Goal: Task Accomplishment & Management: Manage account settings

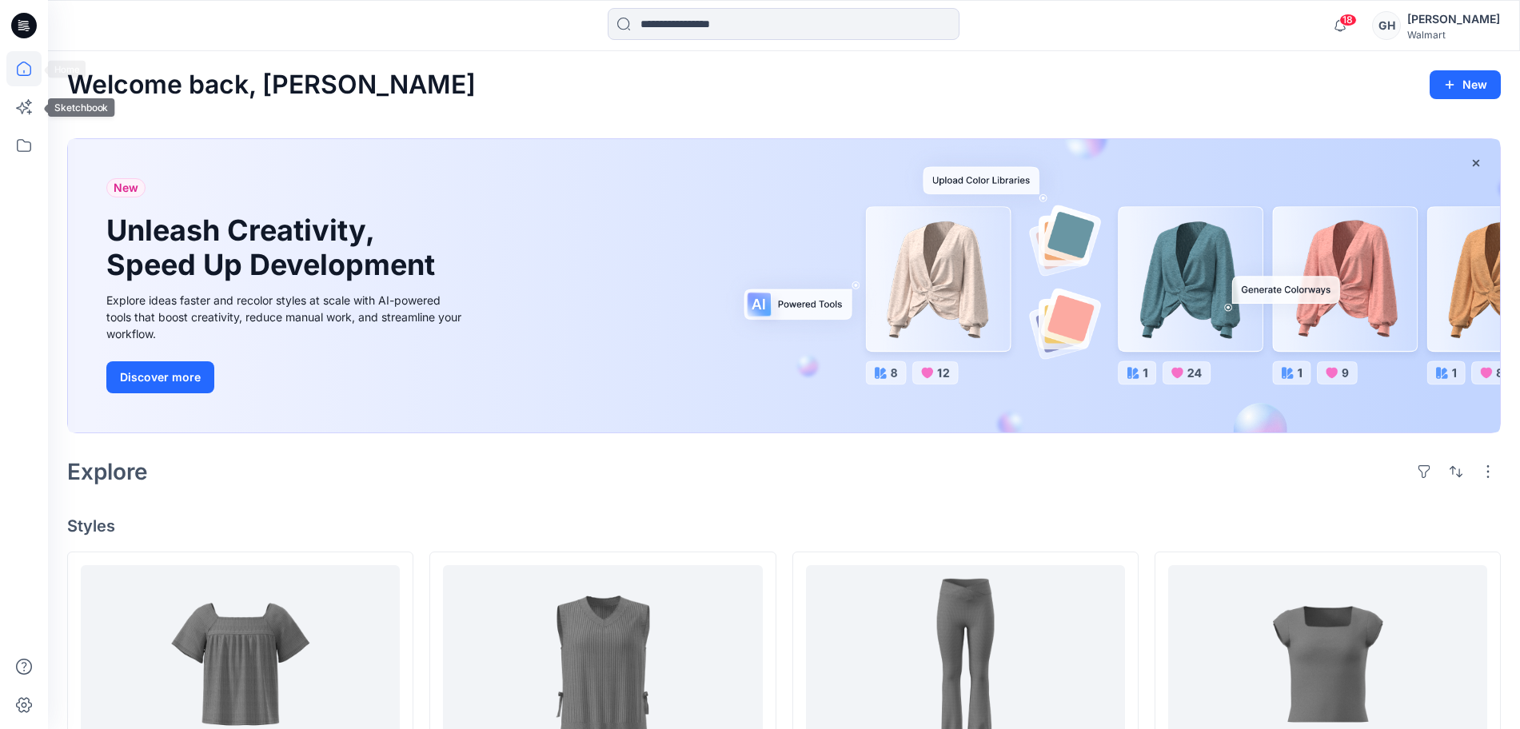
drag, startPoint x: 32, startPoint y: 61, endPoint x: 48, endPoint y: 63, distance: 16.2
click at [32, 61] on icon at bounding box center [23, 68] width 35 height 35
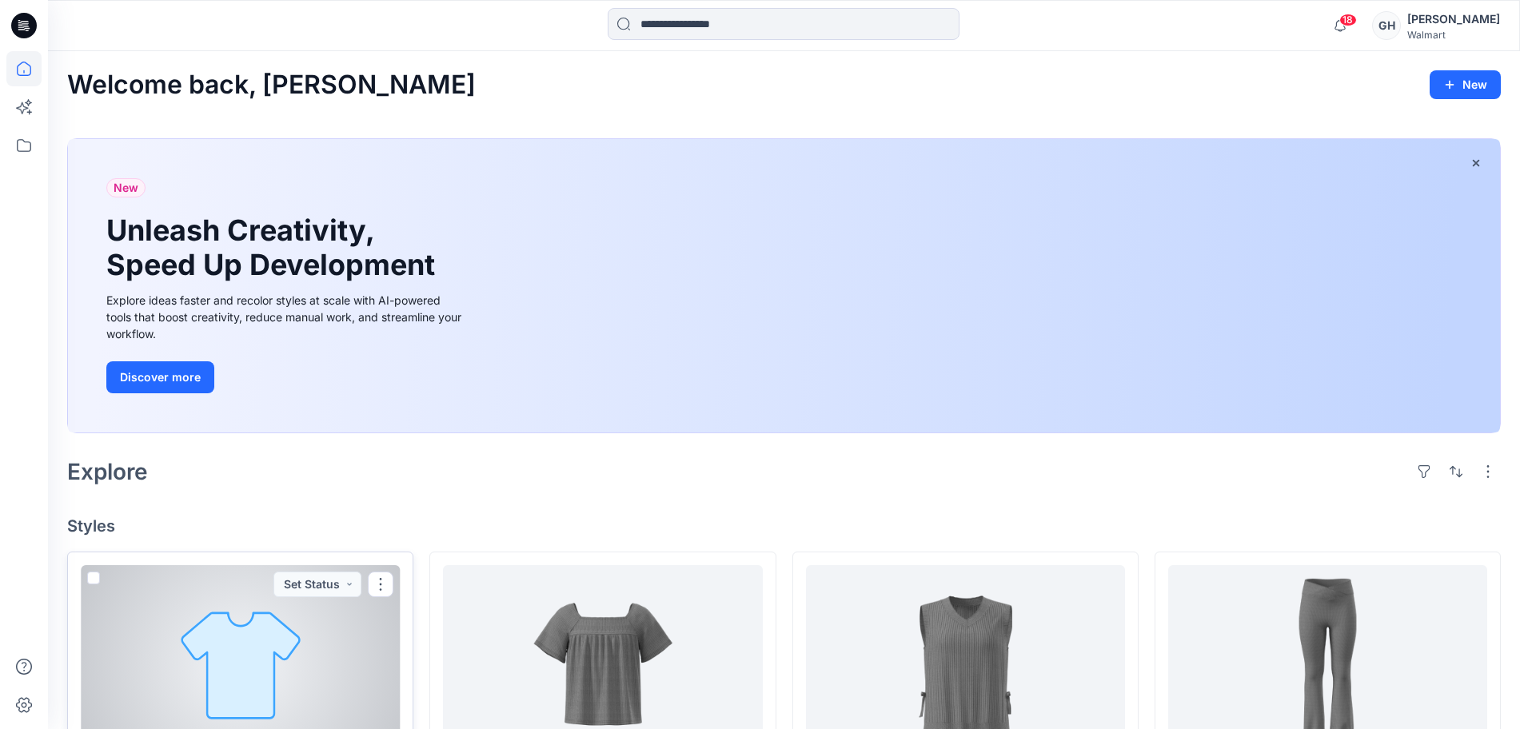
click at [277, 687] on div at bounding box center [240, 663] width 319 height 197
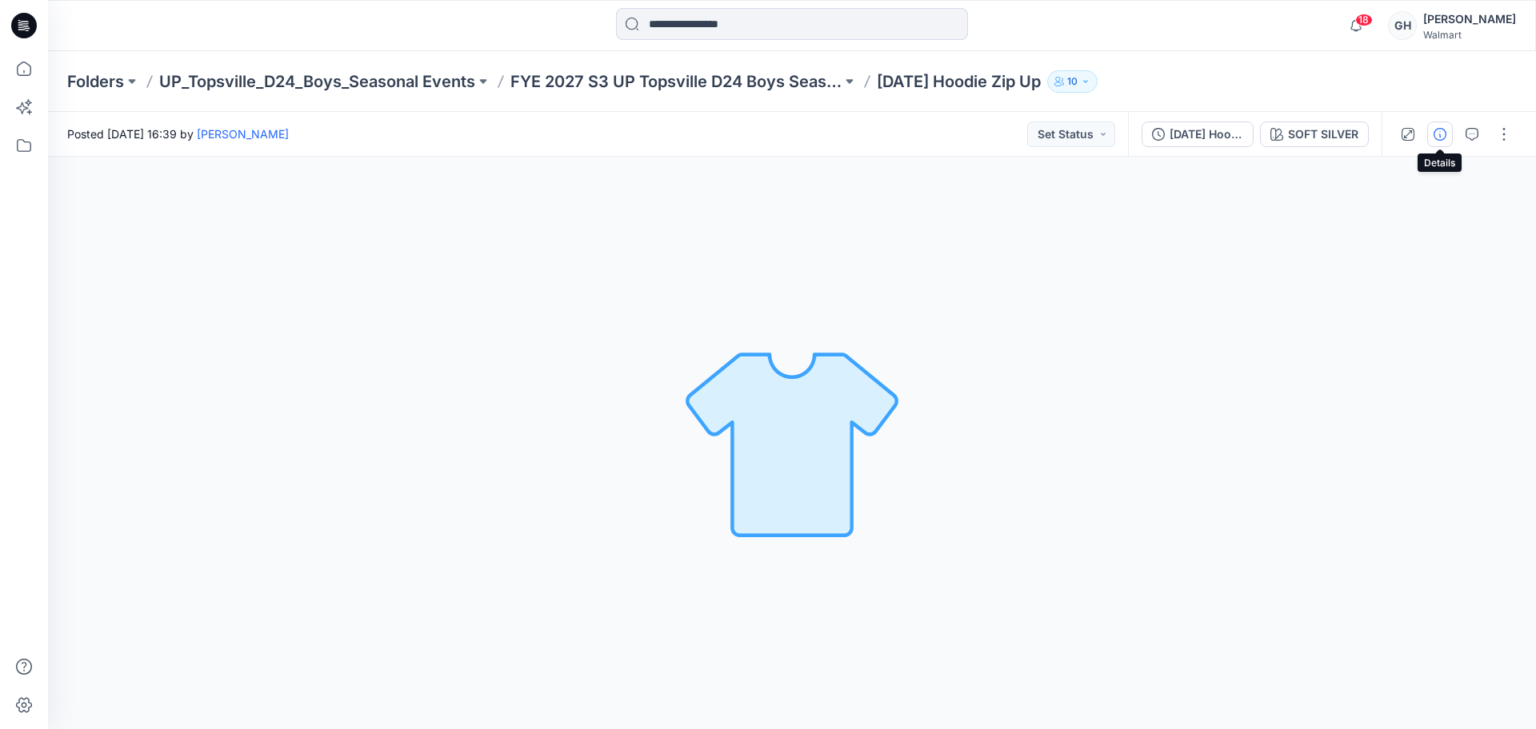
click at [1434, 138] on icon "button" at bounding box center [1439, 134] width 13 height 13
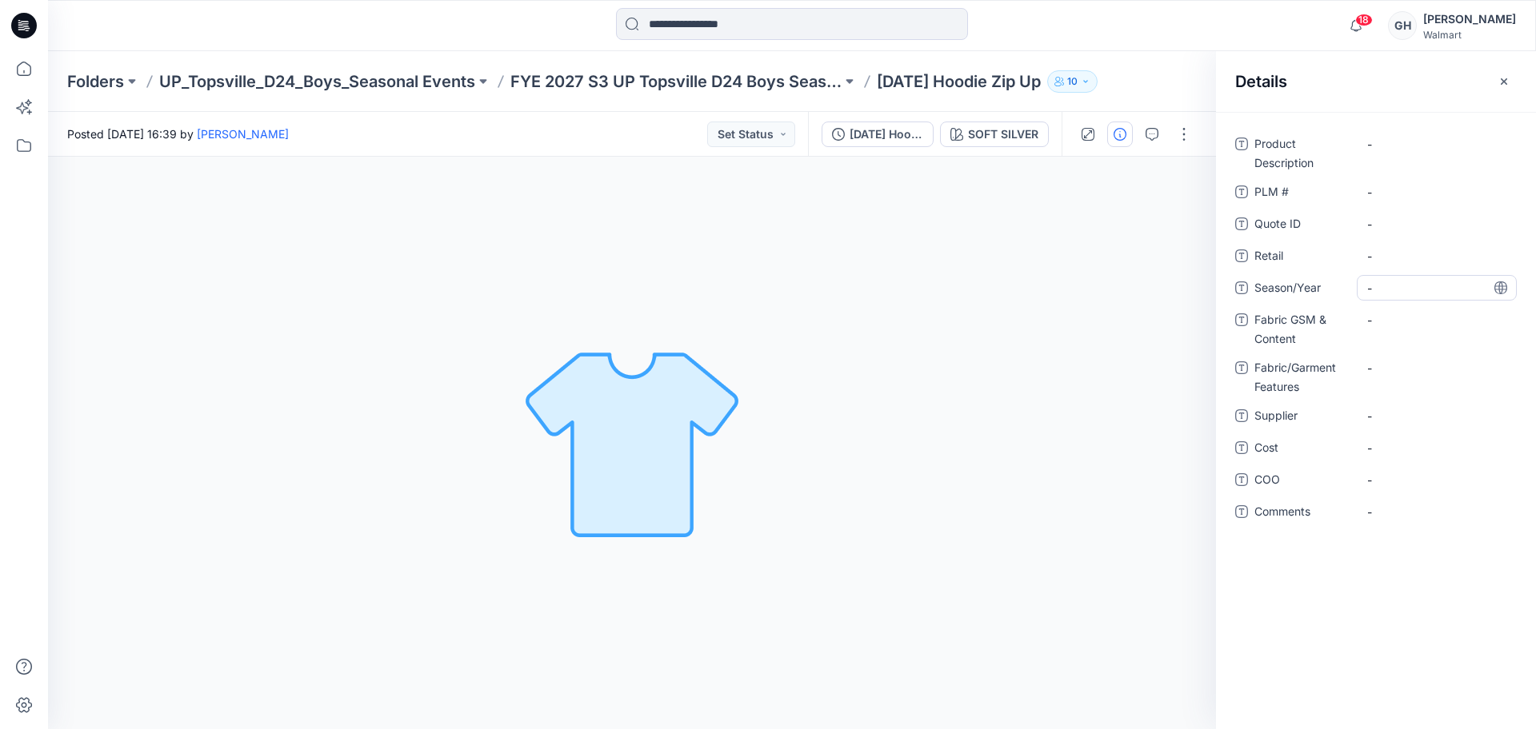
click at [1394, 289] on span "-" at bounding box center [1436, 288] width 139 height 17
type textarea "**********"
click at [1406, 421] on span "-" at bounding box center [1436, 416] width 139 height 17
type textarea "*********"
click at [1384, 321] on Content "-" at bounding box center [1436, 320] width 139 height 17
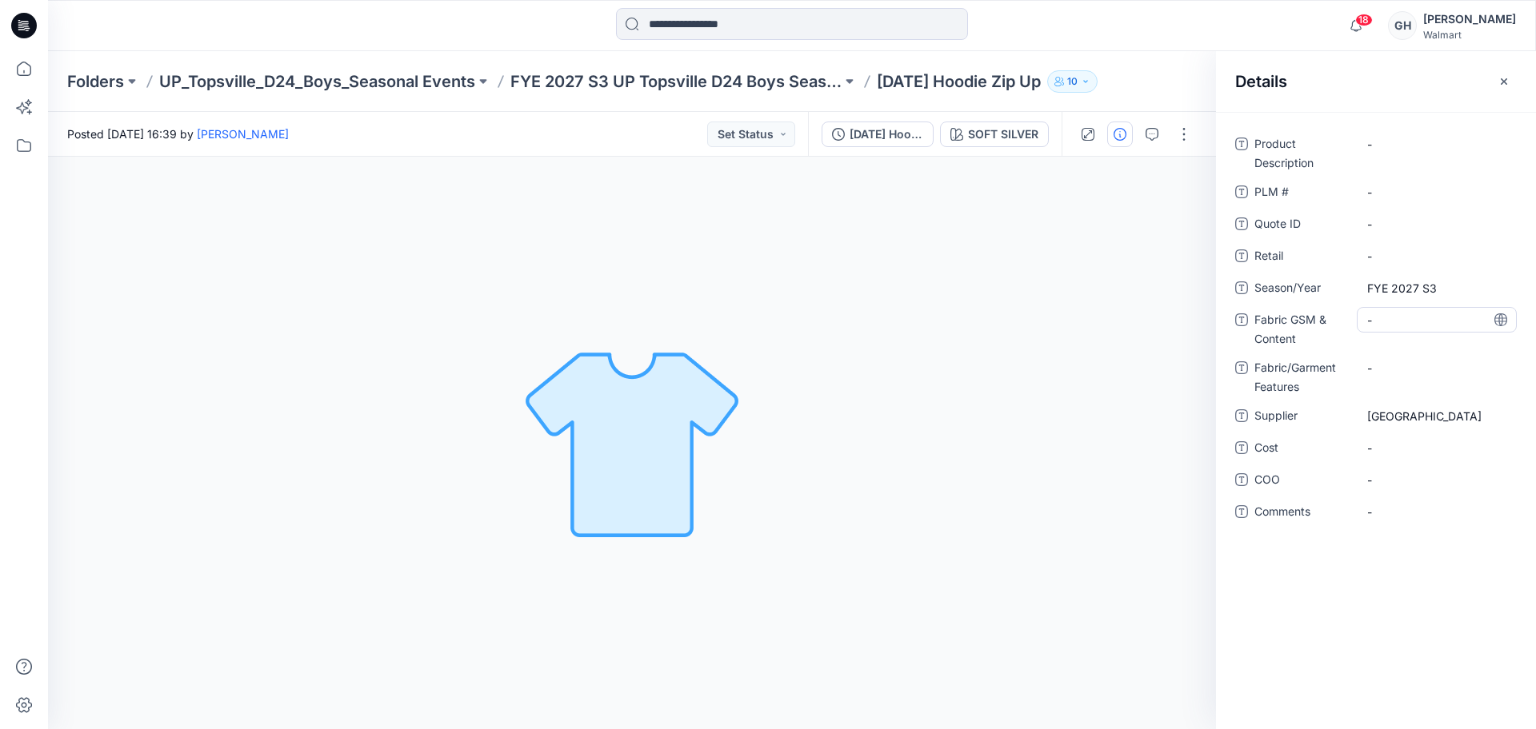
click at [1393, 314] on Content "-" at bounding box center [1436, 320] width 139 height 17
type textarea "**********"
click at [1397, 366] on div "-" at bounding box center [1436, 368] width 160 height 26
click at [1442, 344] on Content "220 Grams/60% BCI Cotton/40% Recycled Polyester/" at bounding box center [1436, 333] width 139 height 50
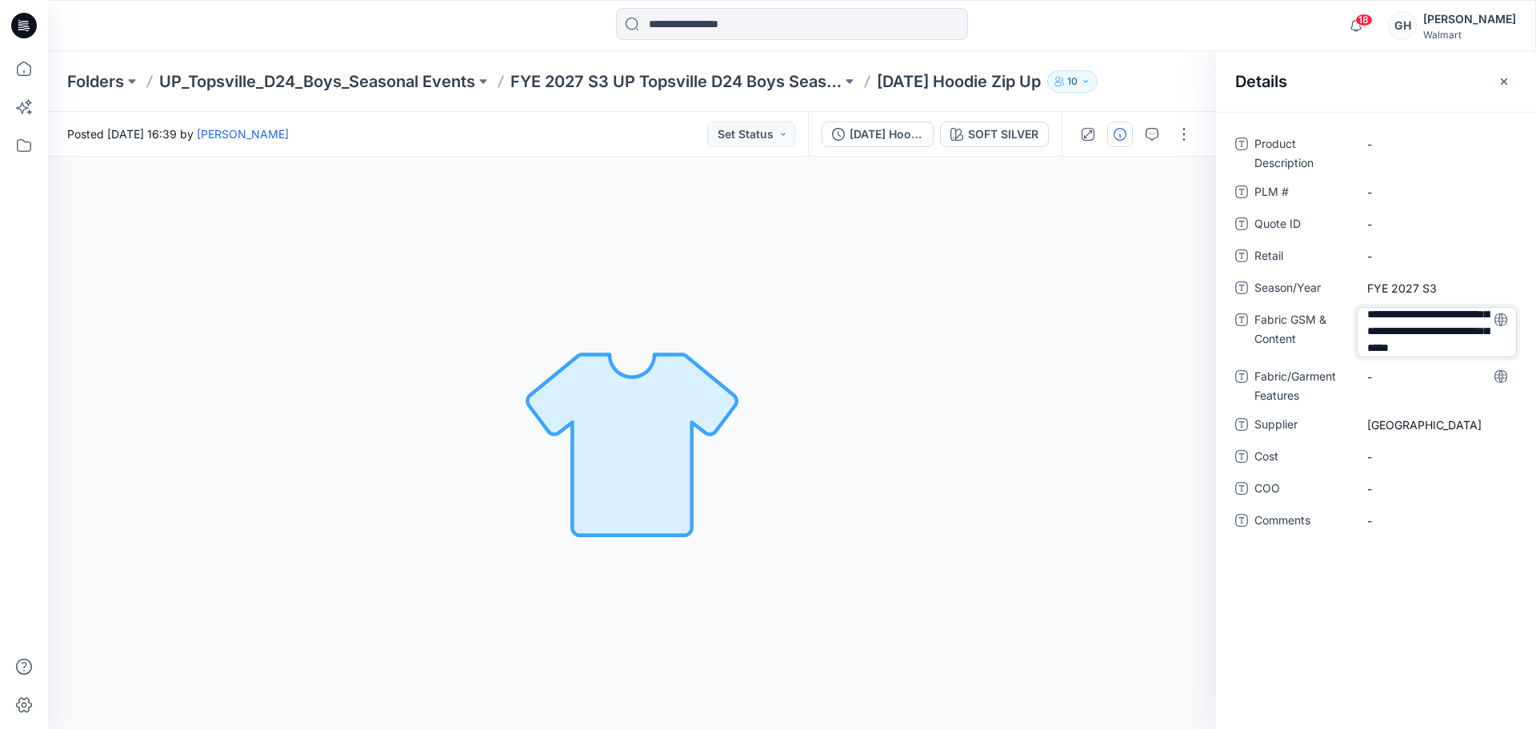
scroll to position [38, 0]
type textarea "**********"
click at [1425, 384] on Features "-" at bounding box center [1436, 378] width 139 height 17
click at [1448, 348] on Content "220 Grams/60% BCI Cotton/40% Recycled Polyester/ BCI CVC Sanded Fleece with Rec…" at bounding box center [1436, 333] width 139 height 50
click at [1480, 348] on textarea "**********" at bounding box center [1436, 332] width 160 height 50
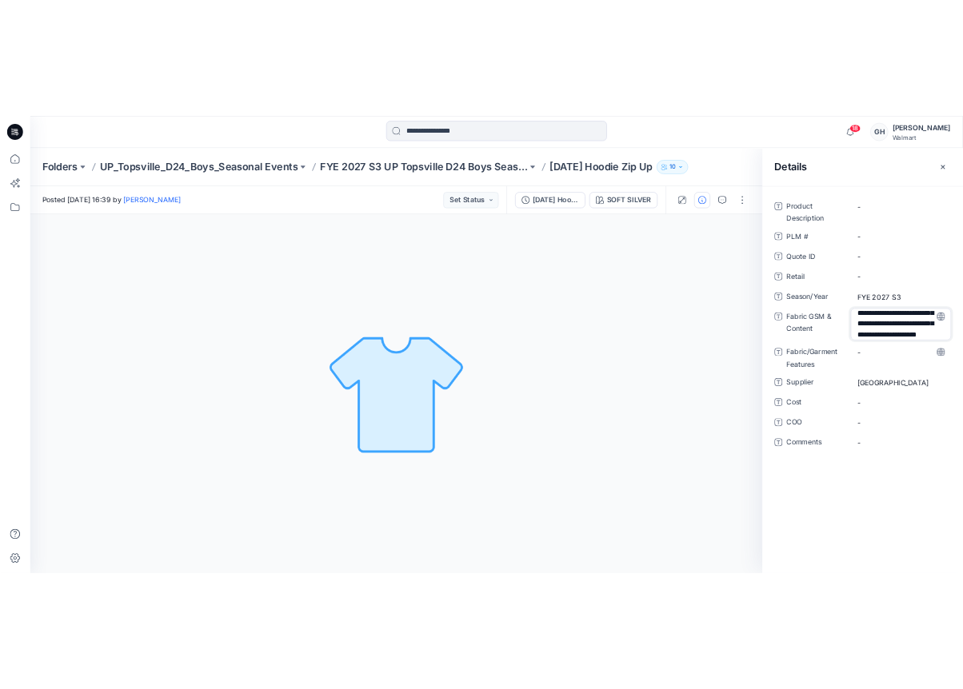
scroll to position [121, 0]
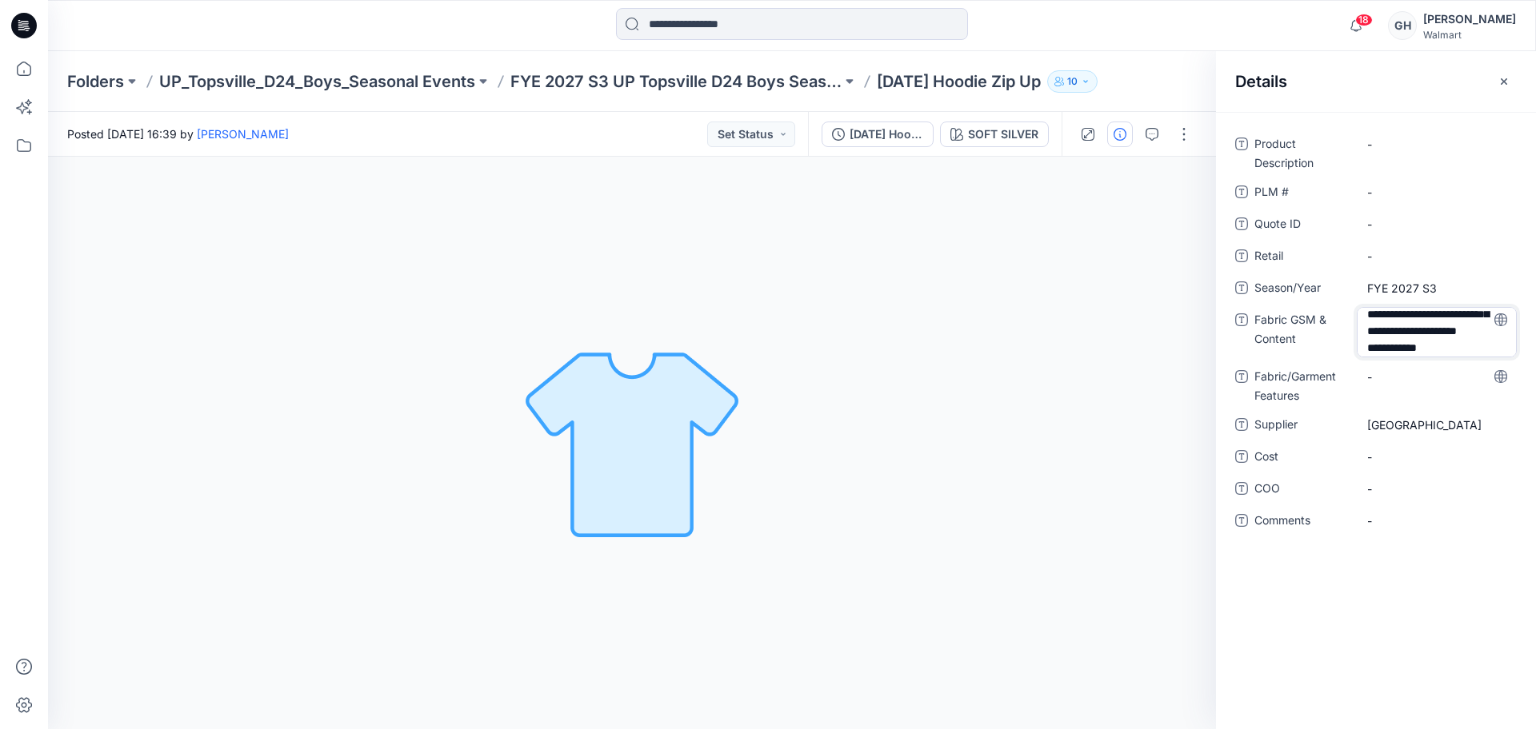
type textarea "**********"
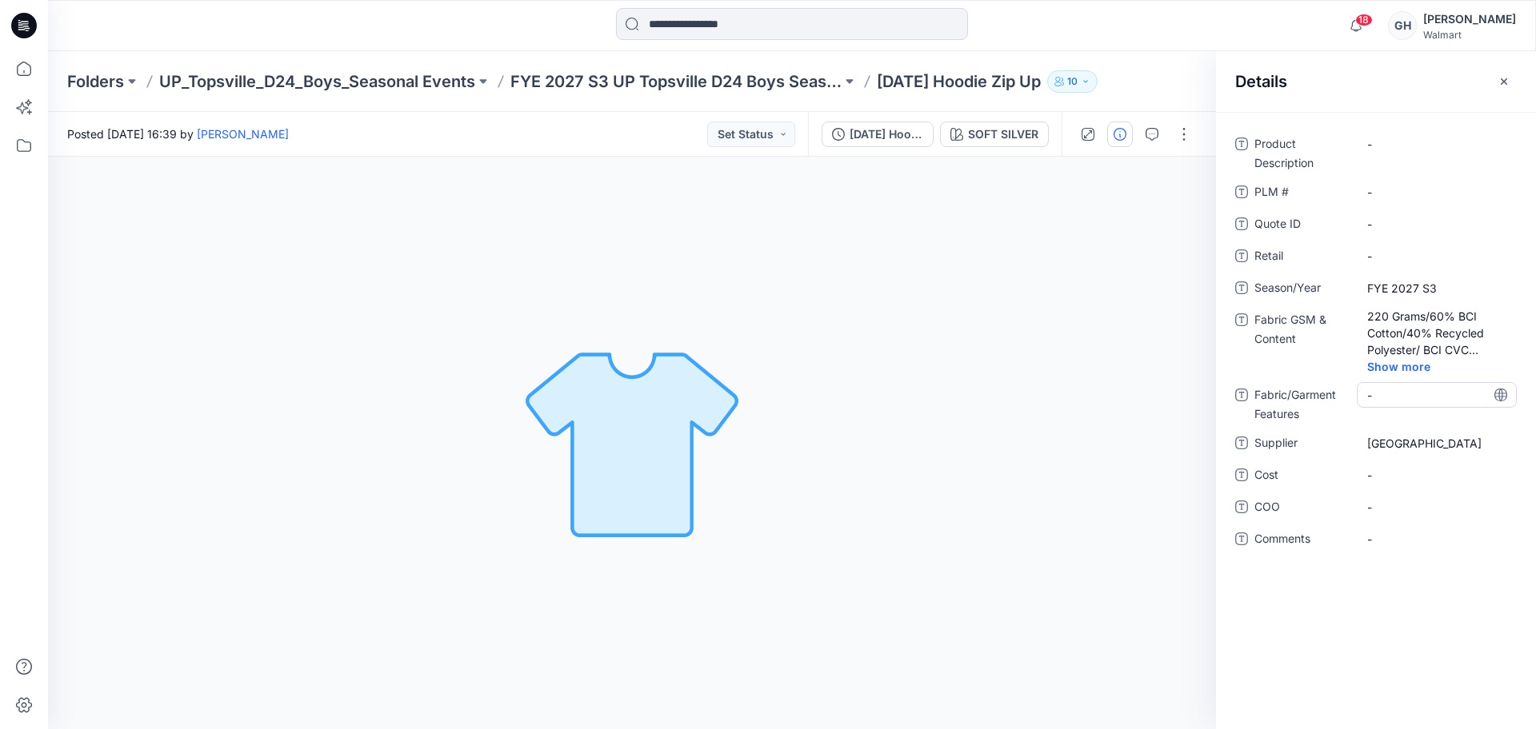
click at [1424, 385] on div "-" at bounding box center [1436, 395] width 160 height 26
click at [704, 71] on p "FYE 2027 S3 UP Topsville D24 Boys Seasonal" at bounding box center [675, 81] width 331 height 22
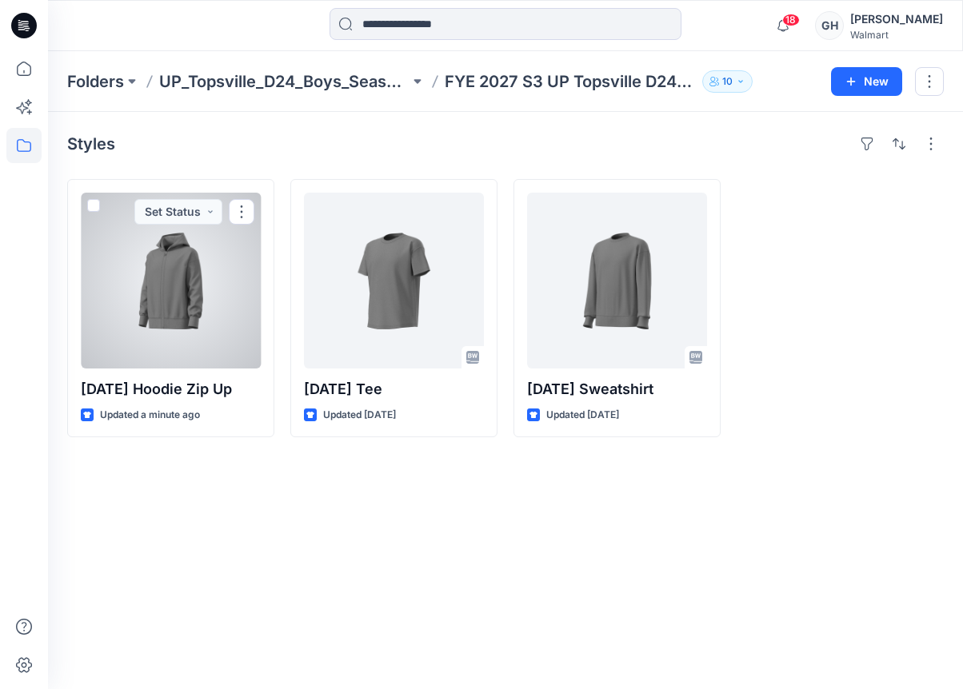
drag, startPoint x: 194, startPoint y: 340, endPoint x: 246, endPoint y: 294, distance: 68.5
click at [194, 340] on div at bounding box center [171, 281] width 180 height 176
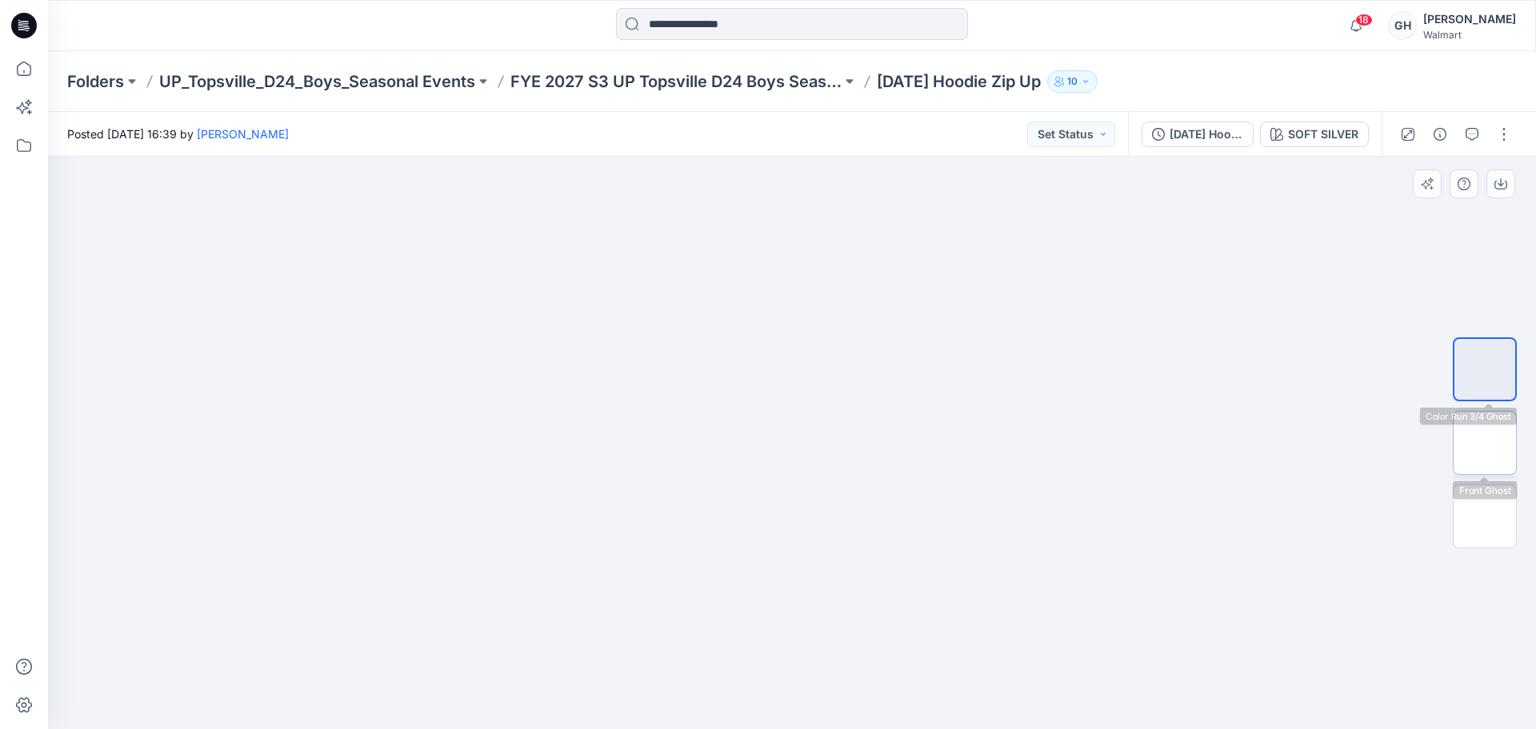
drag, startPoint x: 1488, startPoint y: 423, endPoint x: 1492, endPoint y: 446, distance: 23.5
click at [962, 443] on img at bounding box center [1484, 443] width 0 height 0
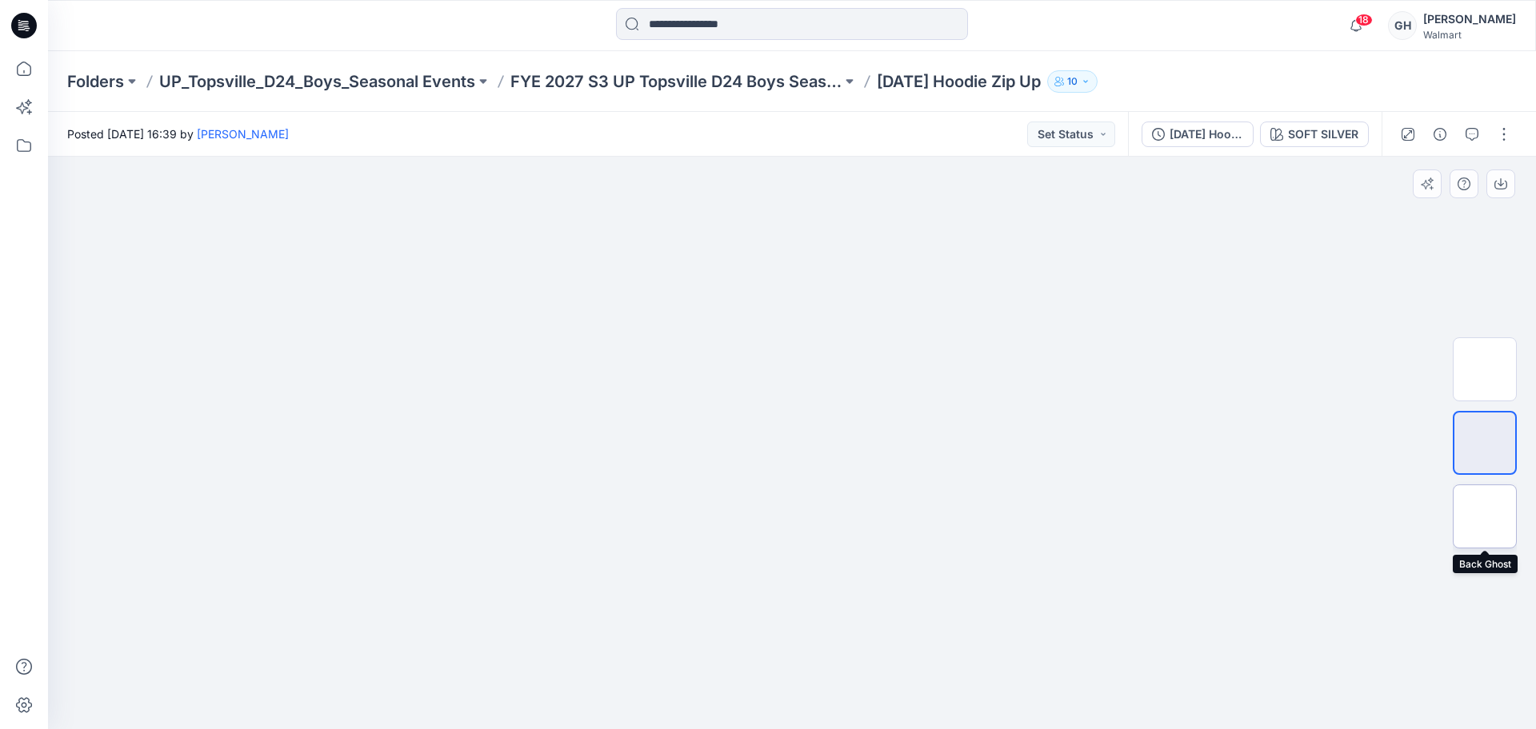
click at [962, 517] on img at bounding box center [1484, 517] width 0 height 0
click at [908, 188] on img at bounding box center [792, 188] width 366 height 0
click at [962, 130] on button "button" at bounding box center [1504, 135] width 26 height 26
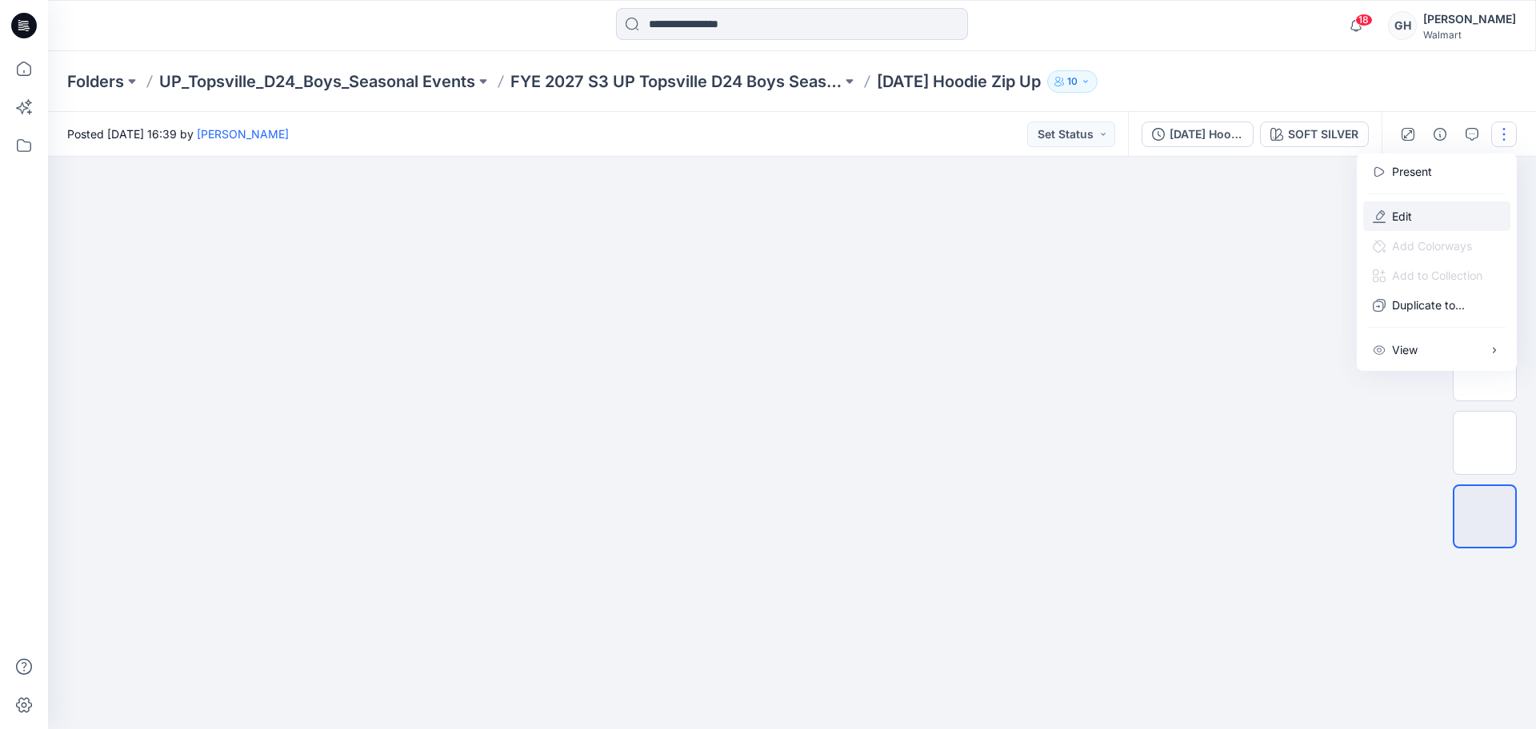
click at [962, 214] on button "Edit" at bounding box center [1436, 217] width 147 height 30
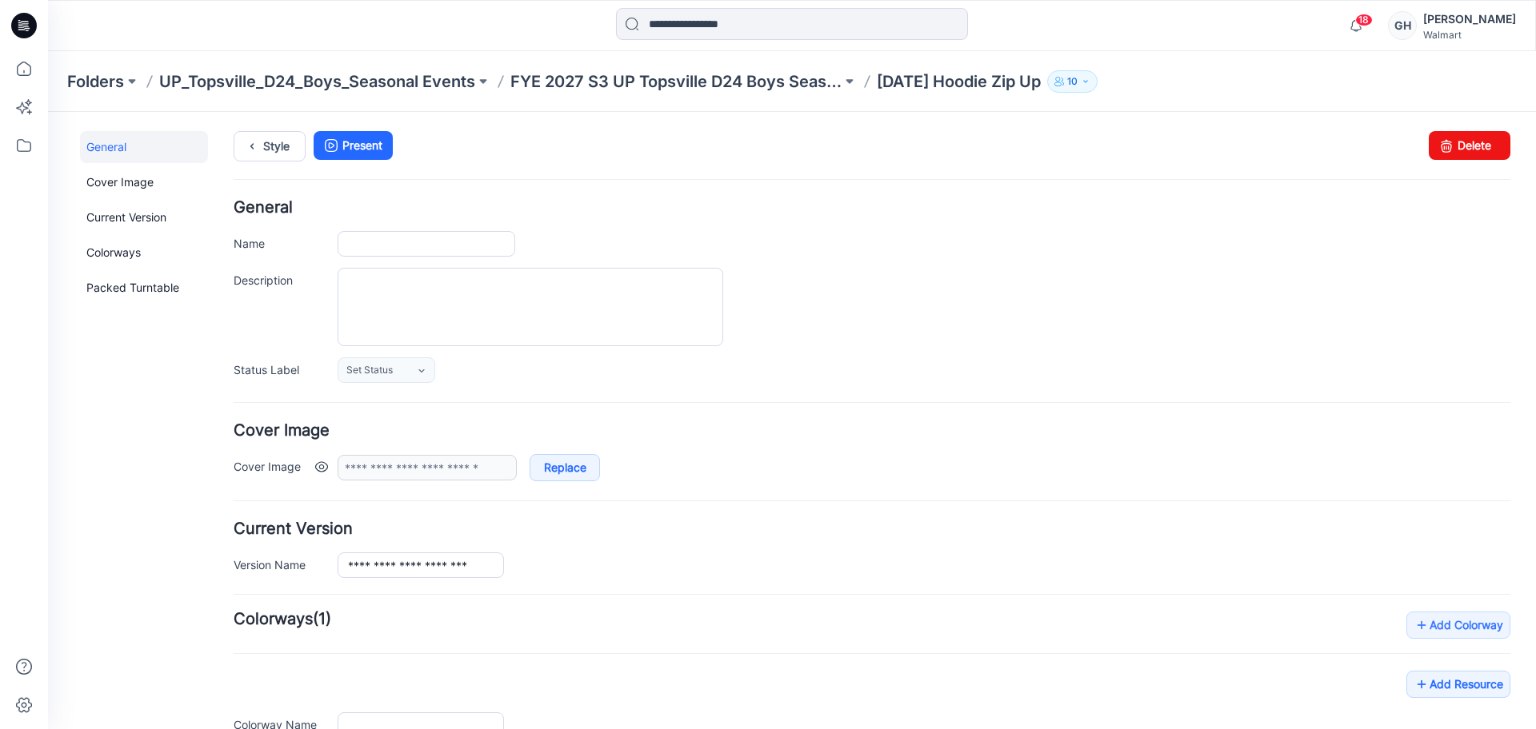
type input "**********"
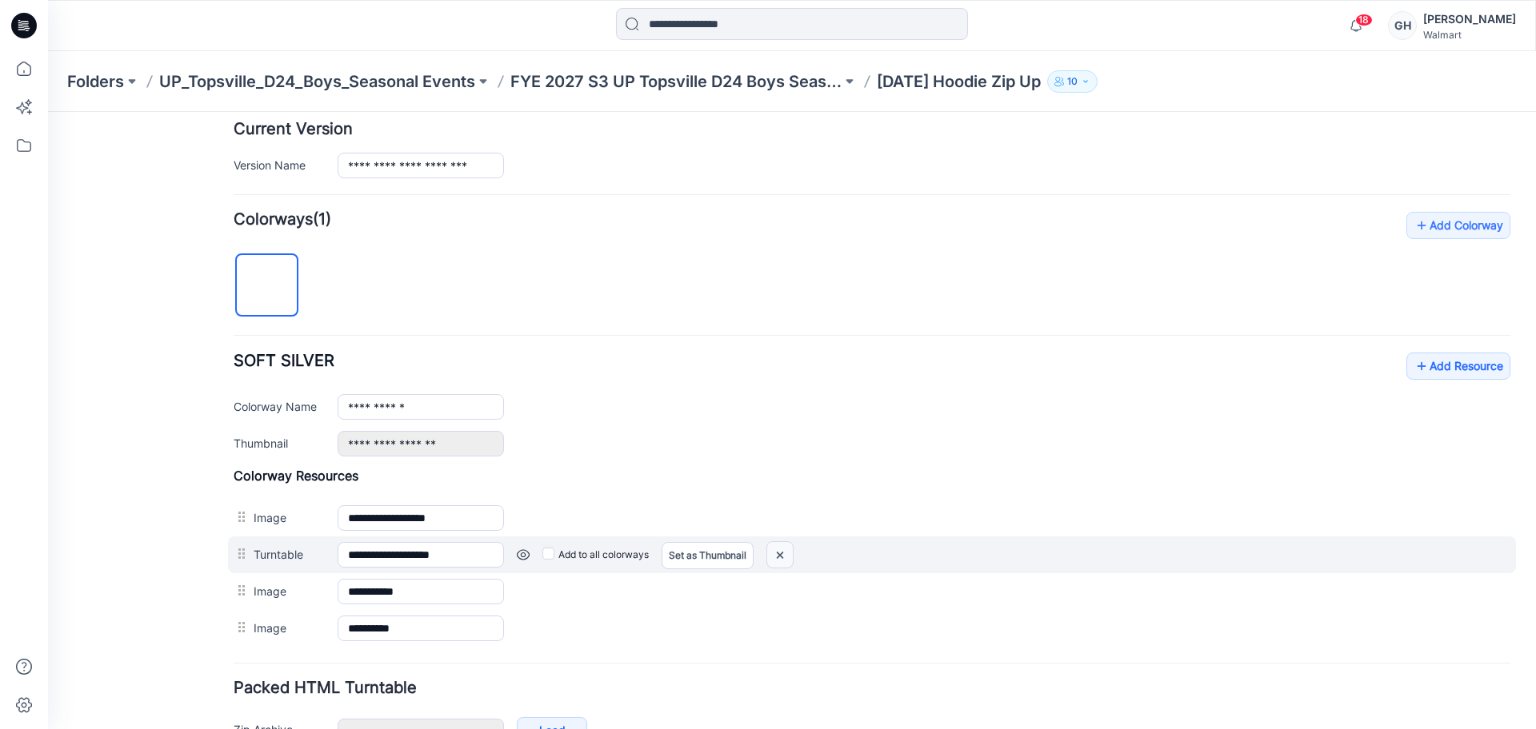
drag, startPoint x: 922, startPoint y: 222, endPoint x: 780, endPoint y: 555, distance: 362.6
click at [780, 555] on img at bounding box center [780, 555] width 26 height 26
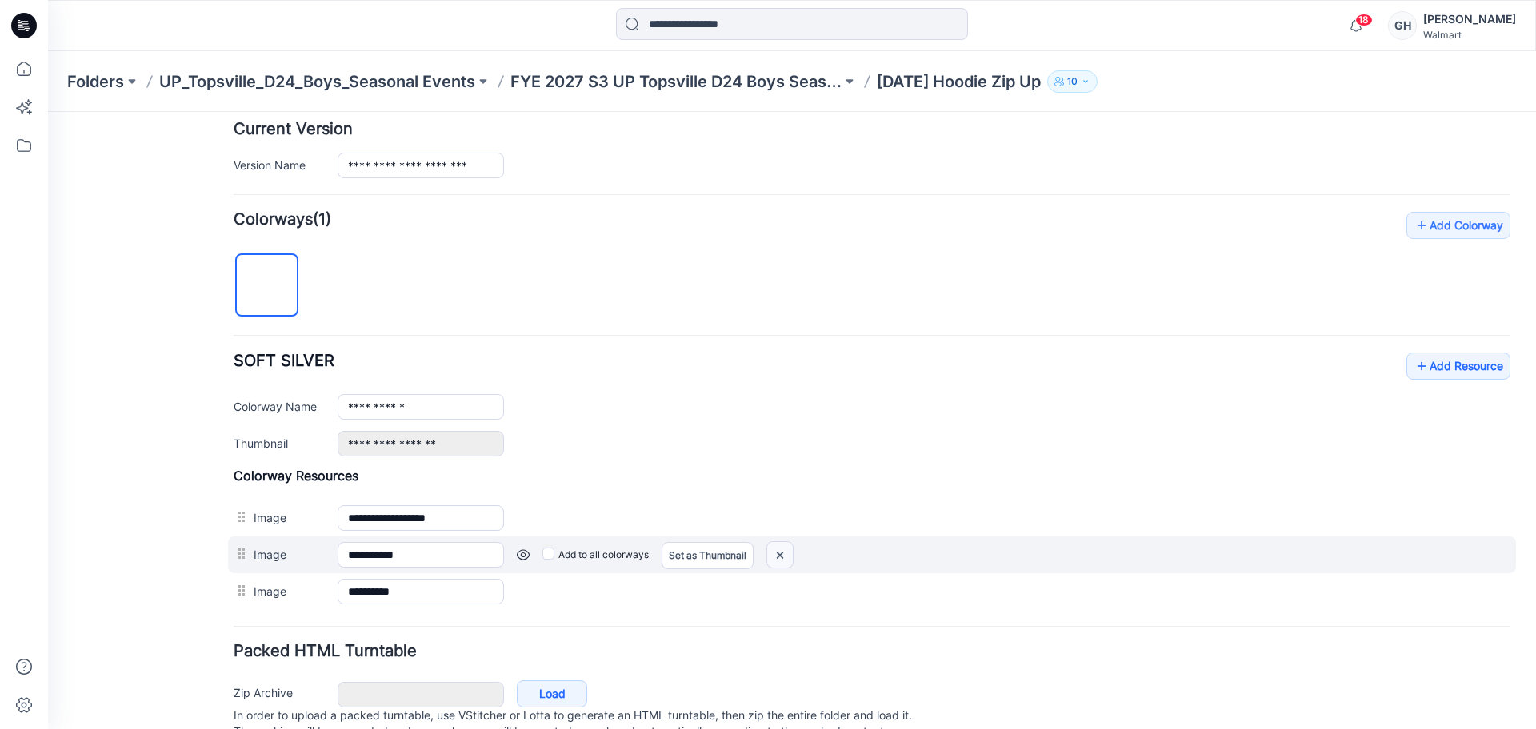
drag, startPoint x: 777, startPoint y: 555, endPoint x: 908, endPoint y: 221, distance: 358.8
click at [778, 555] on img at bounding box center [780, 555] width 26 height 26
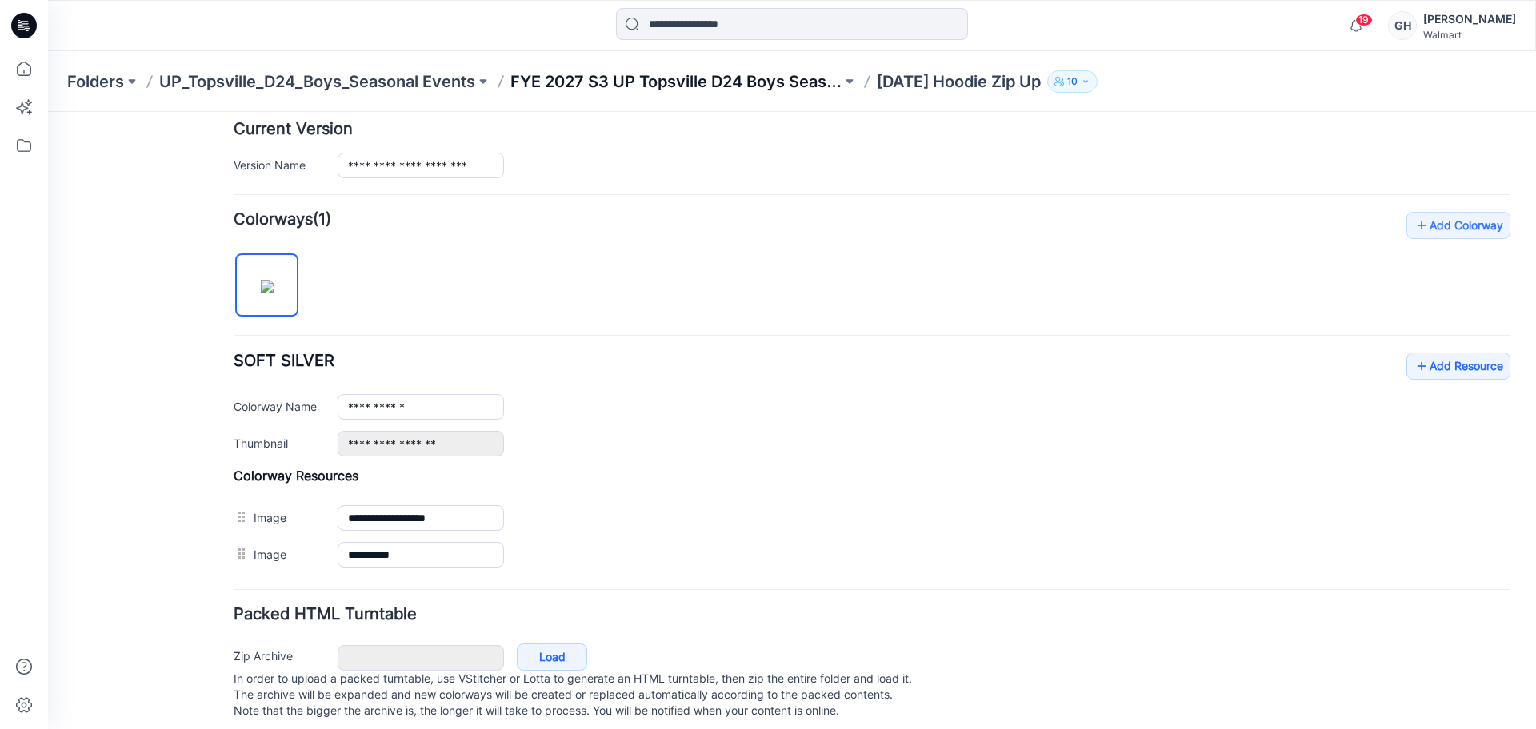
click at [637, 70] on p "FYE 2027 S3 UP Topsville D24 Boys Seasonal" at bounding box center [675, 81] width 331 height 22
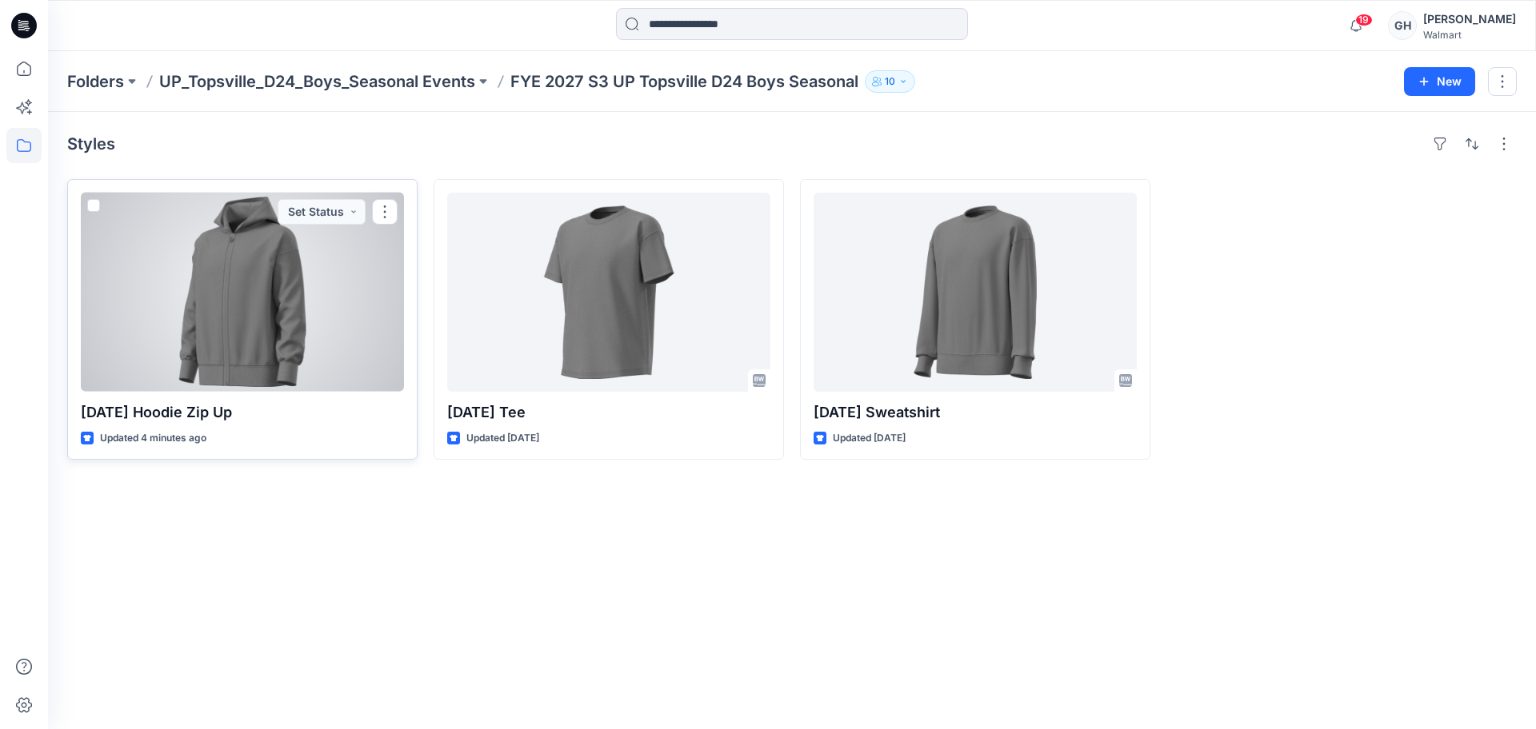
click at [160, 322] on div at bounding box center [242, 292] width 323 height 199
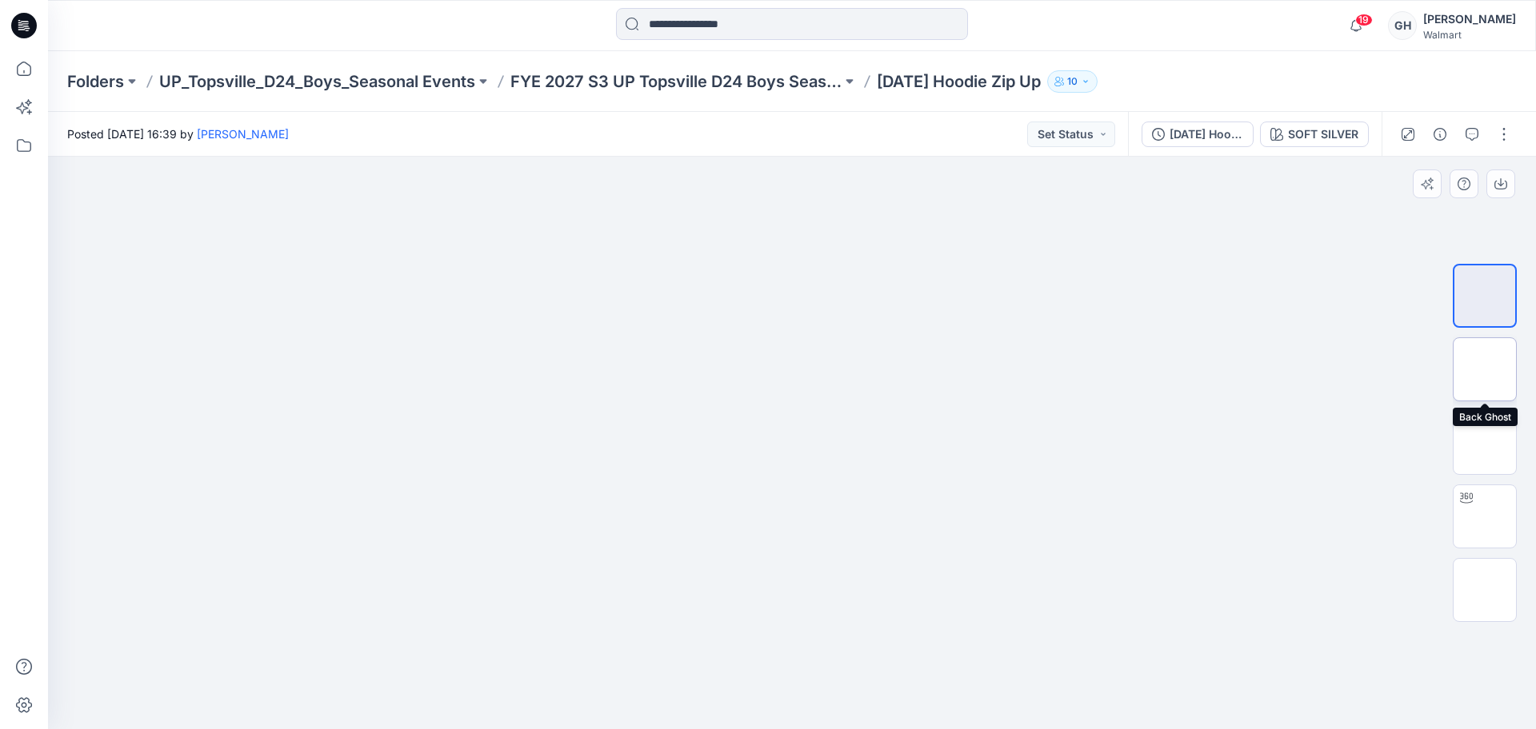
click at [1484, 370] on img at bounding box center [1484, 370] width 0 height 0
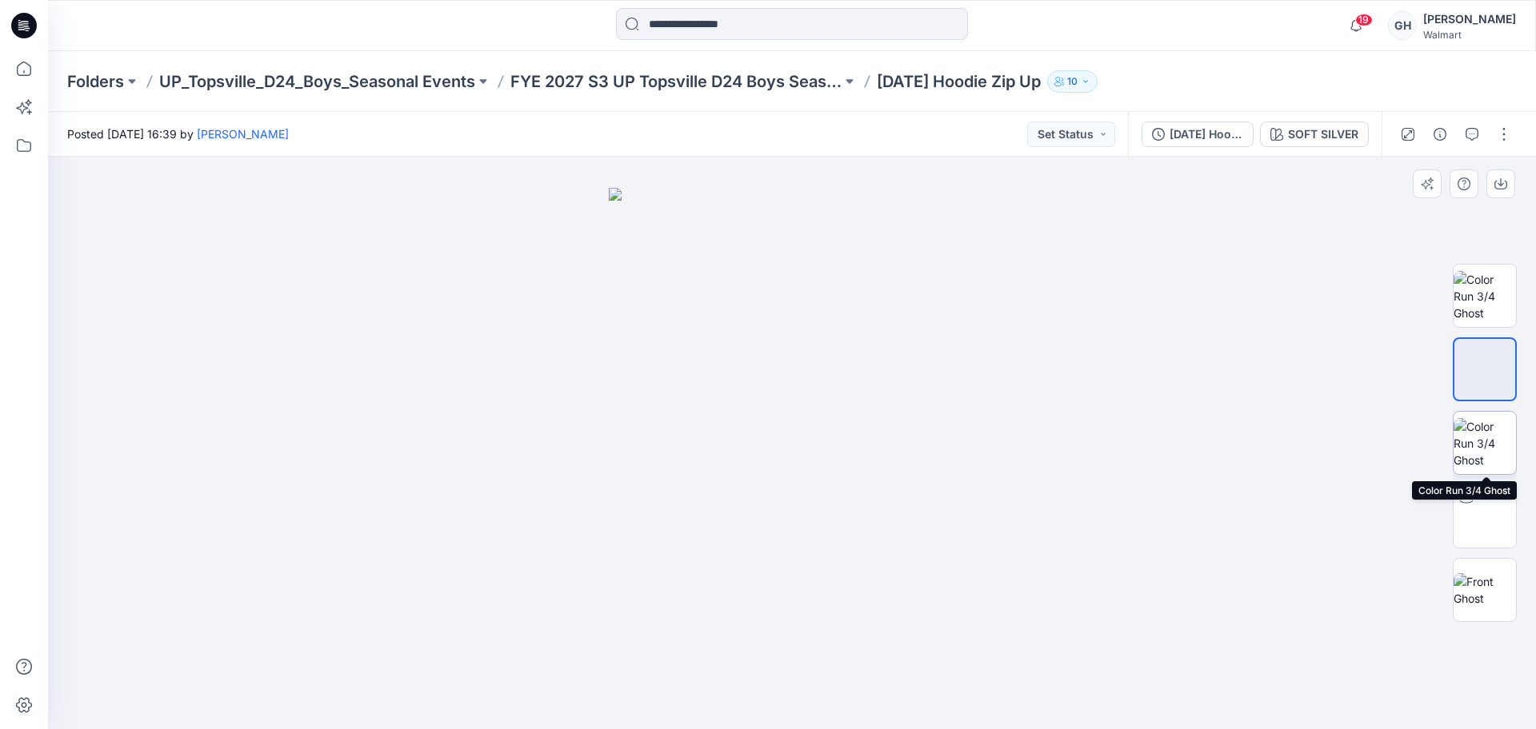
click at [1479, 448] on img at bounding box center [1484, 443] width 62 height 50
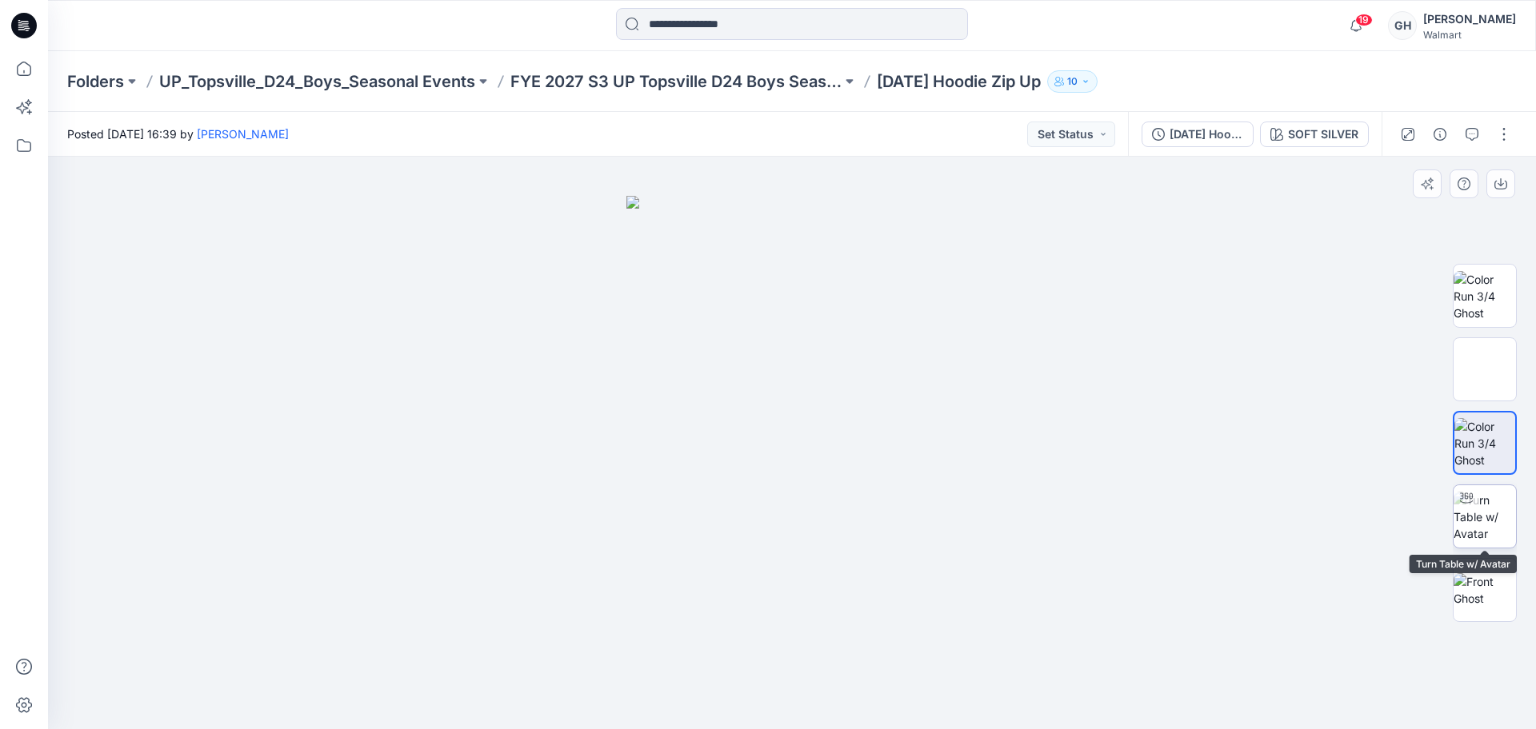
click at [1480, 542] on img at bounding box center [1484, 517] width 62 height 50
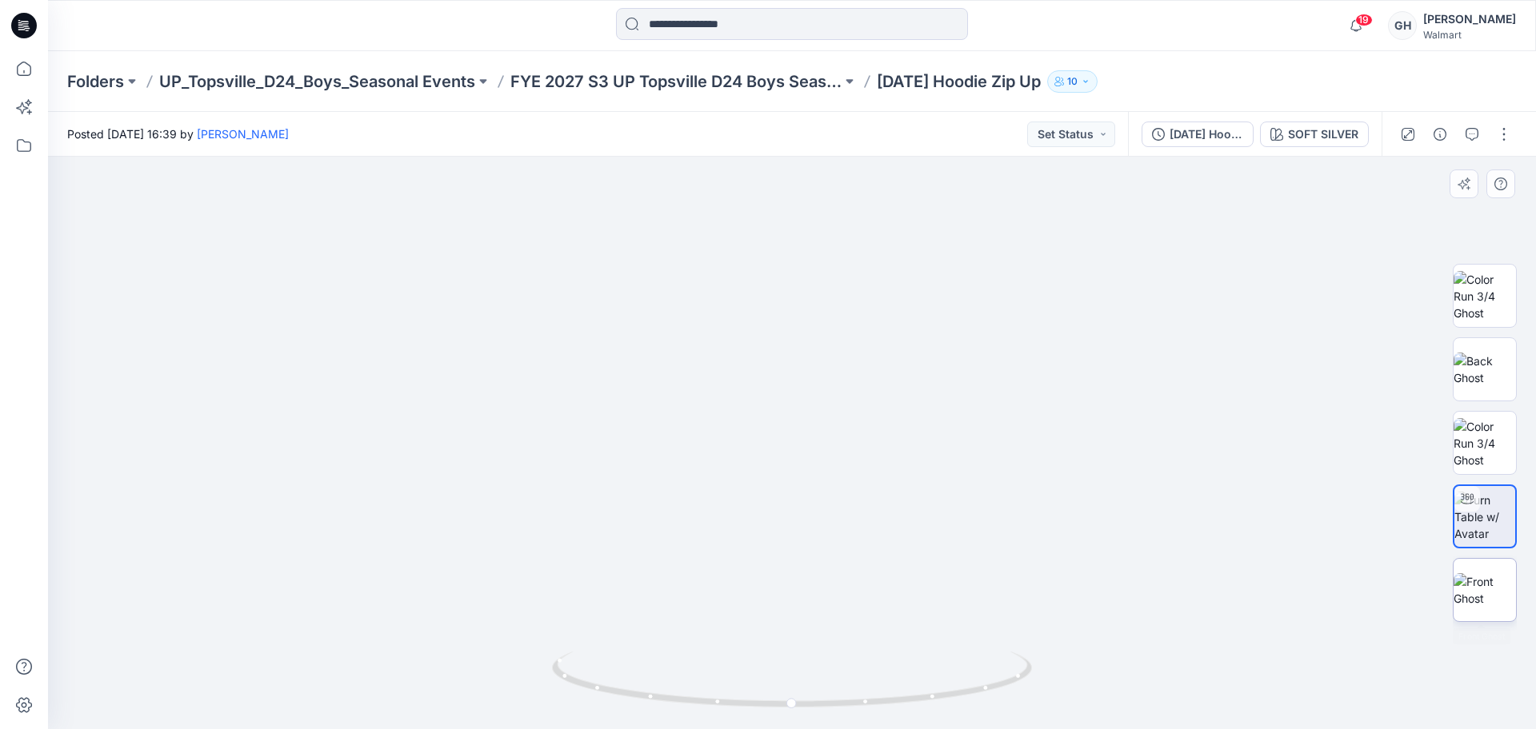
click at [1473, 598] on img at bounding box center [1484, 590] width 62 height 34
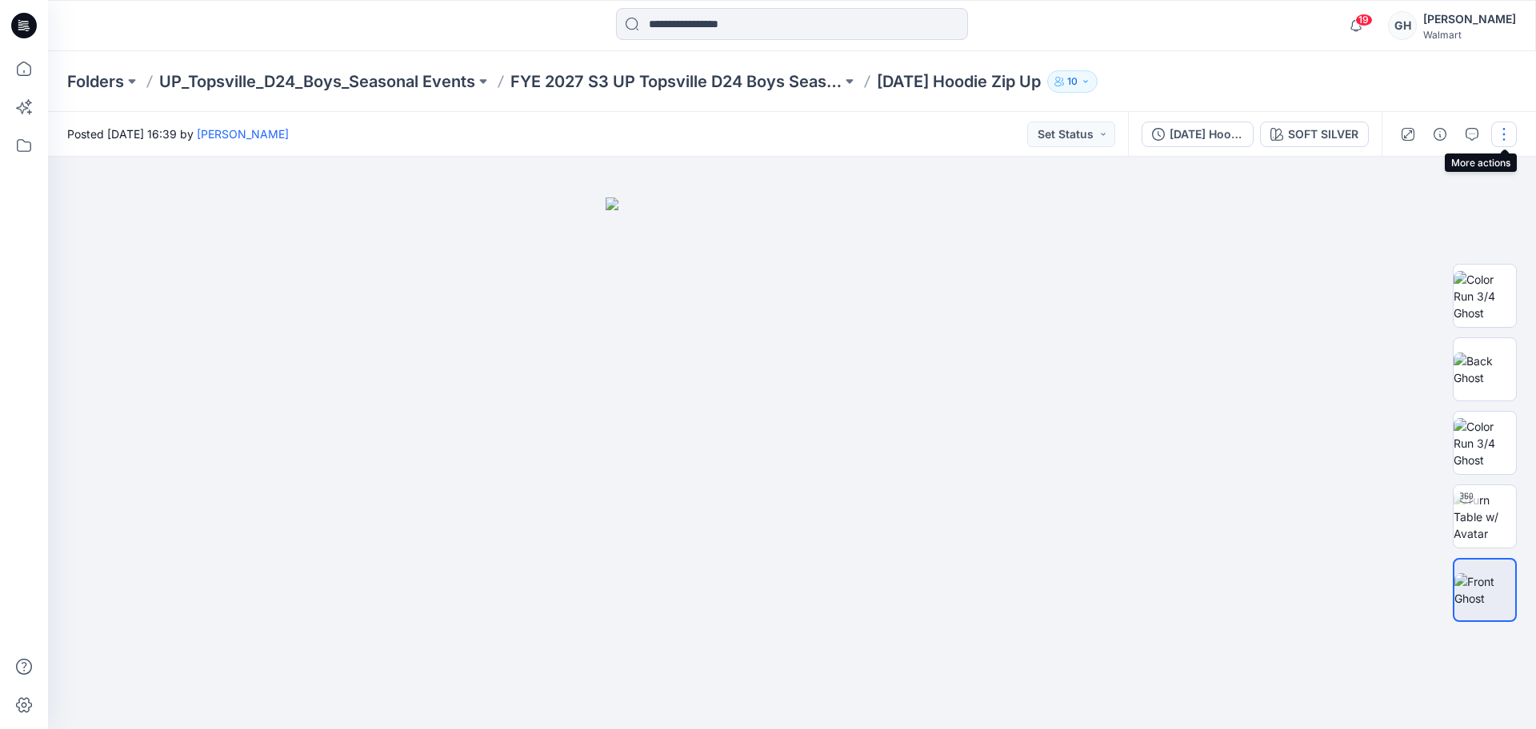
click at [1501, 138] on button "button" at bounding box center [1504, 135] width 26 height 26
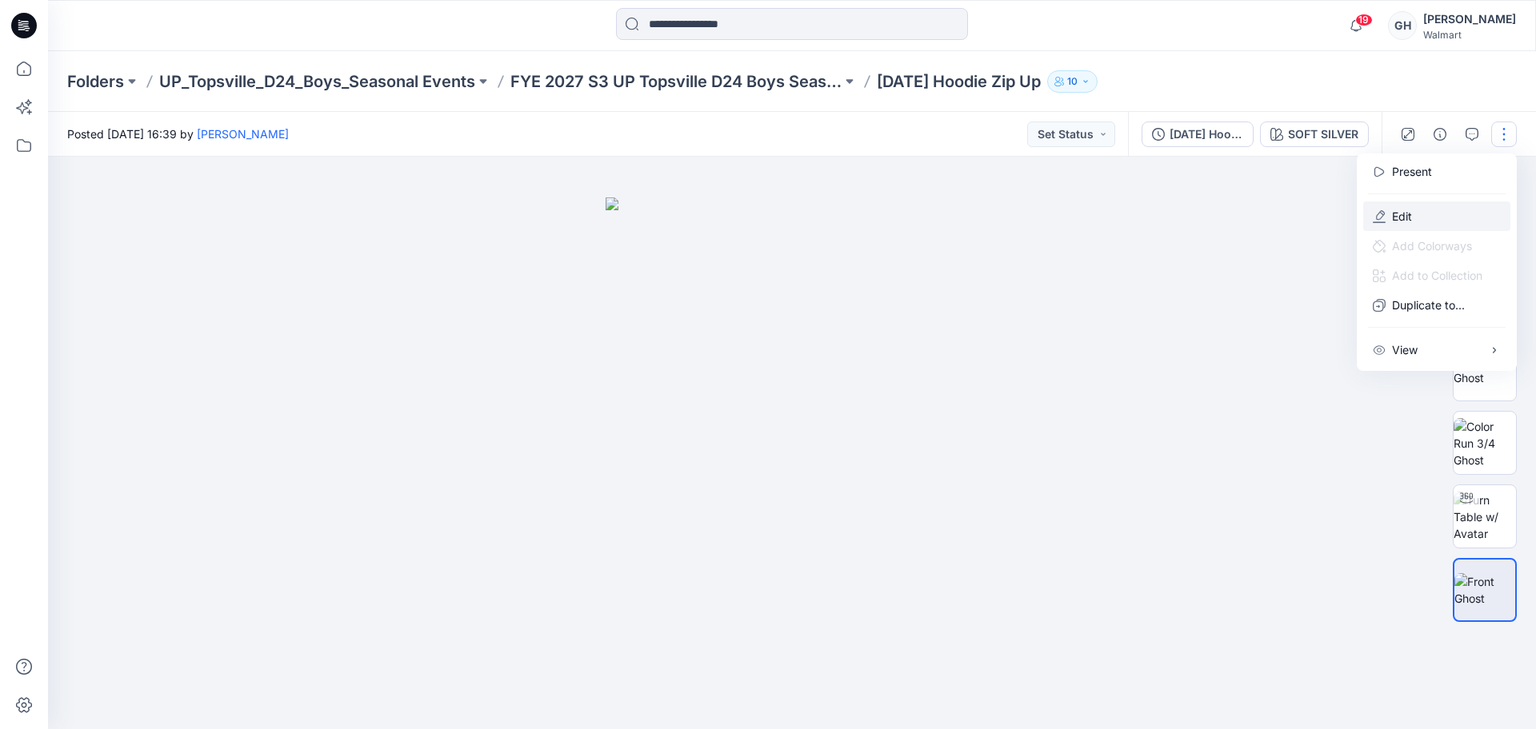
click at [1422, 220] on button "Edit" at bounding box center [1436, 217] width 147 height 30
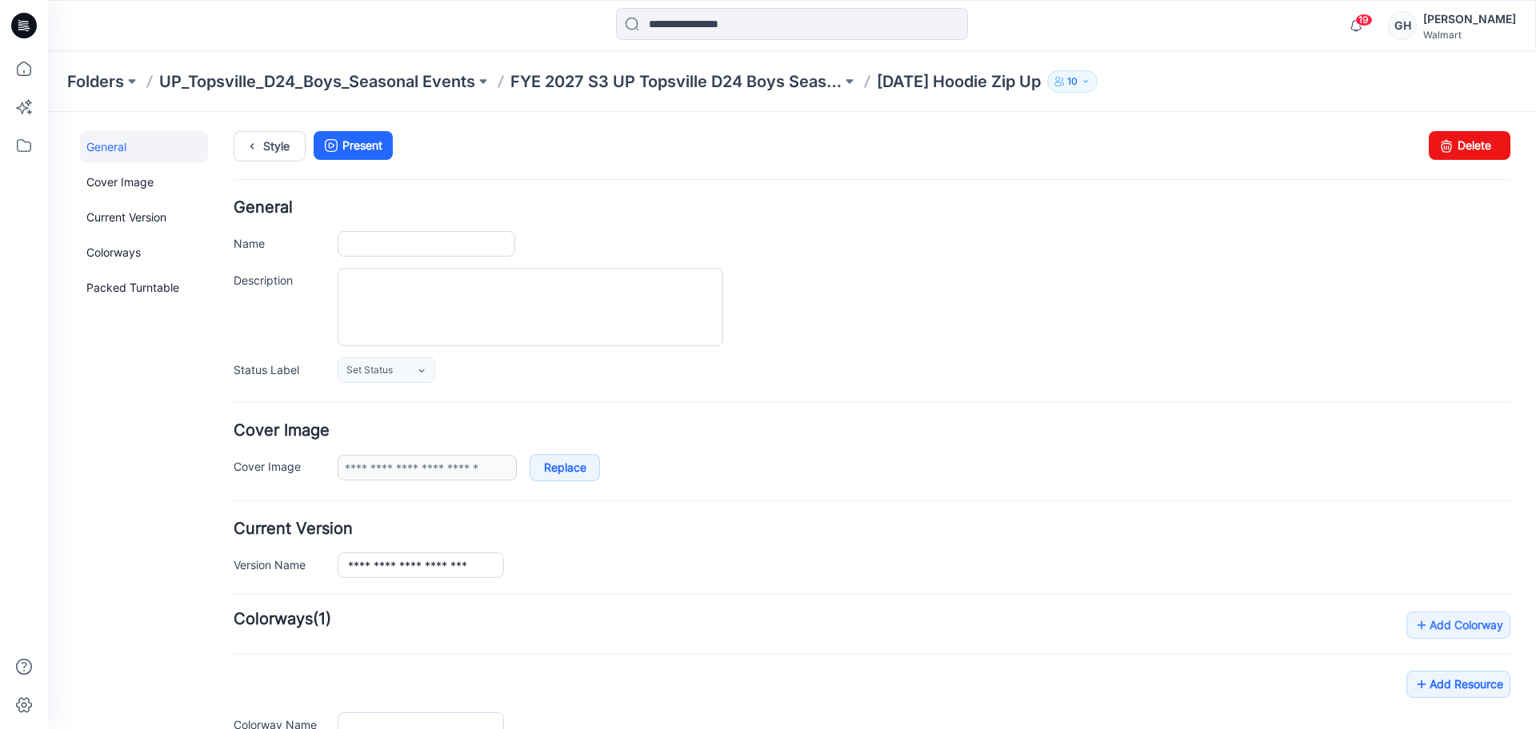
type input "**********"
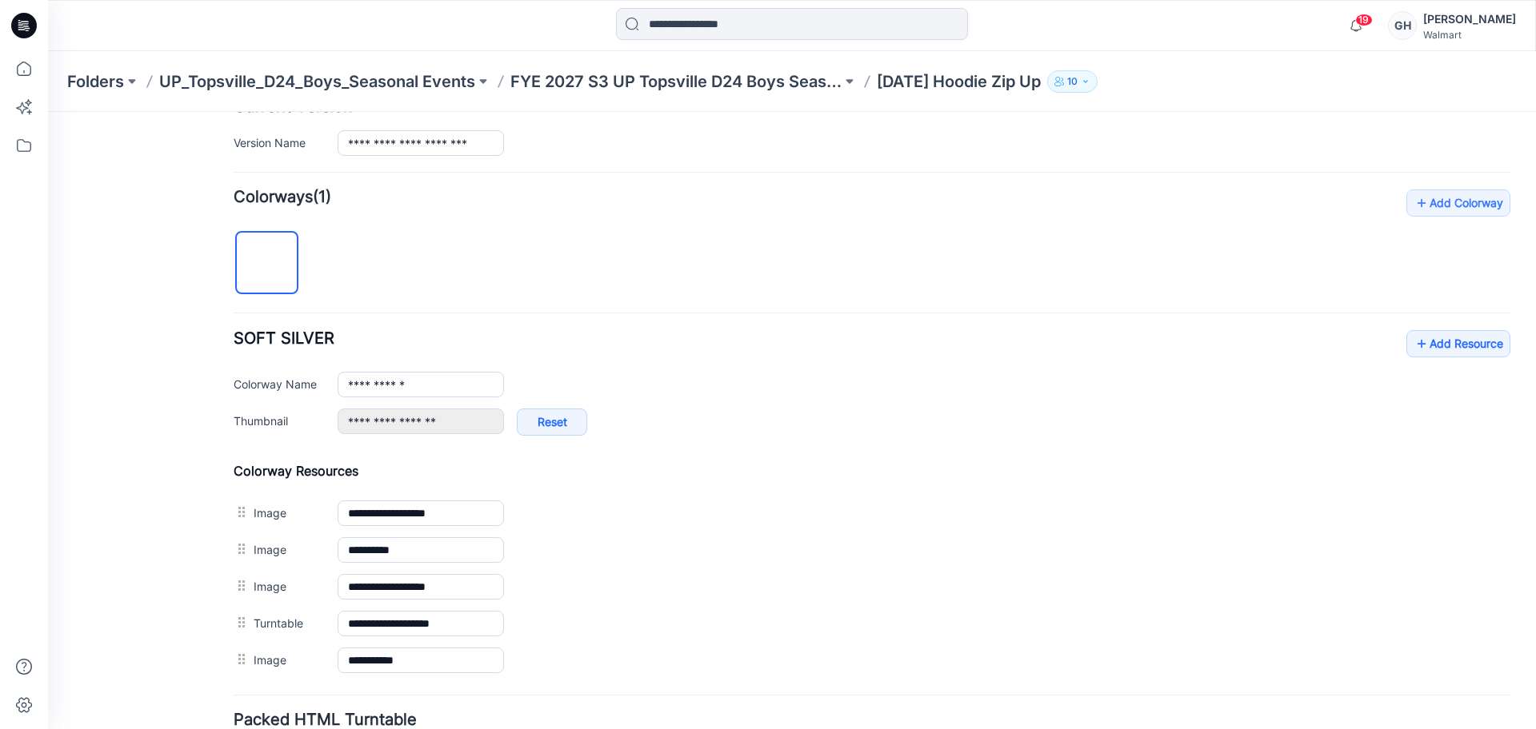
scroll to position [555, 0]
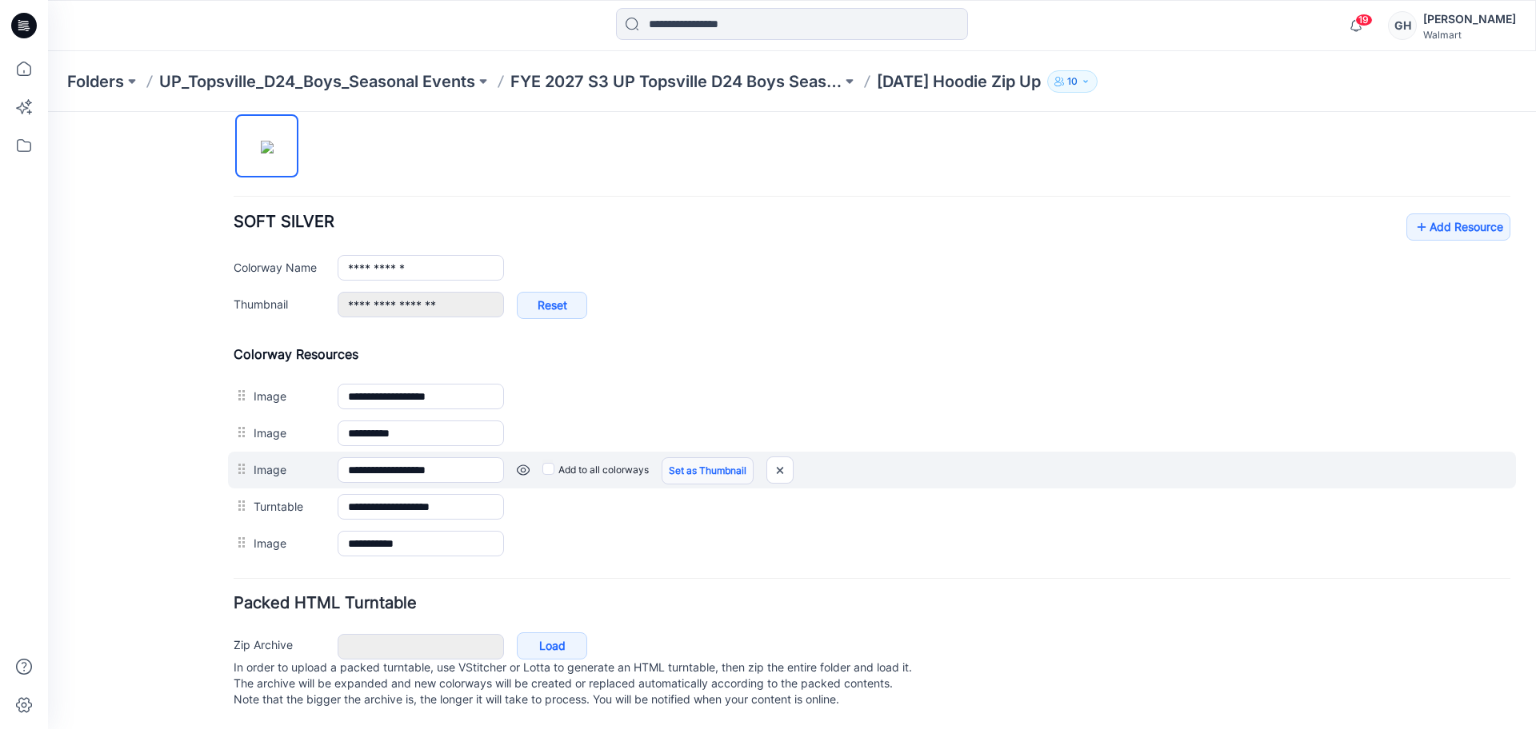
click at [717, 457] on link "Set as Thumbnail" at bounding box center [707, 470] width 92 height 27
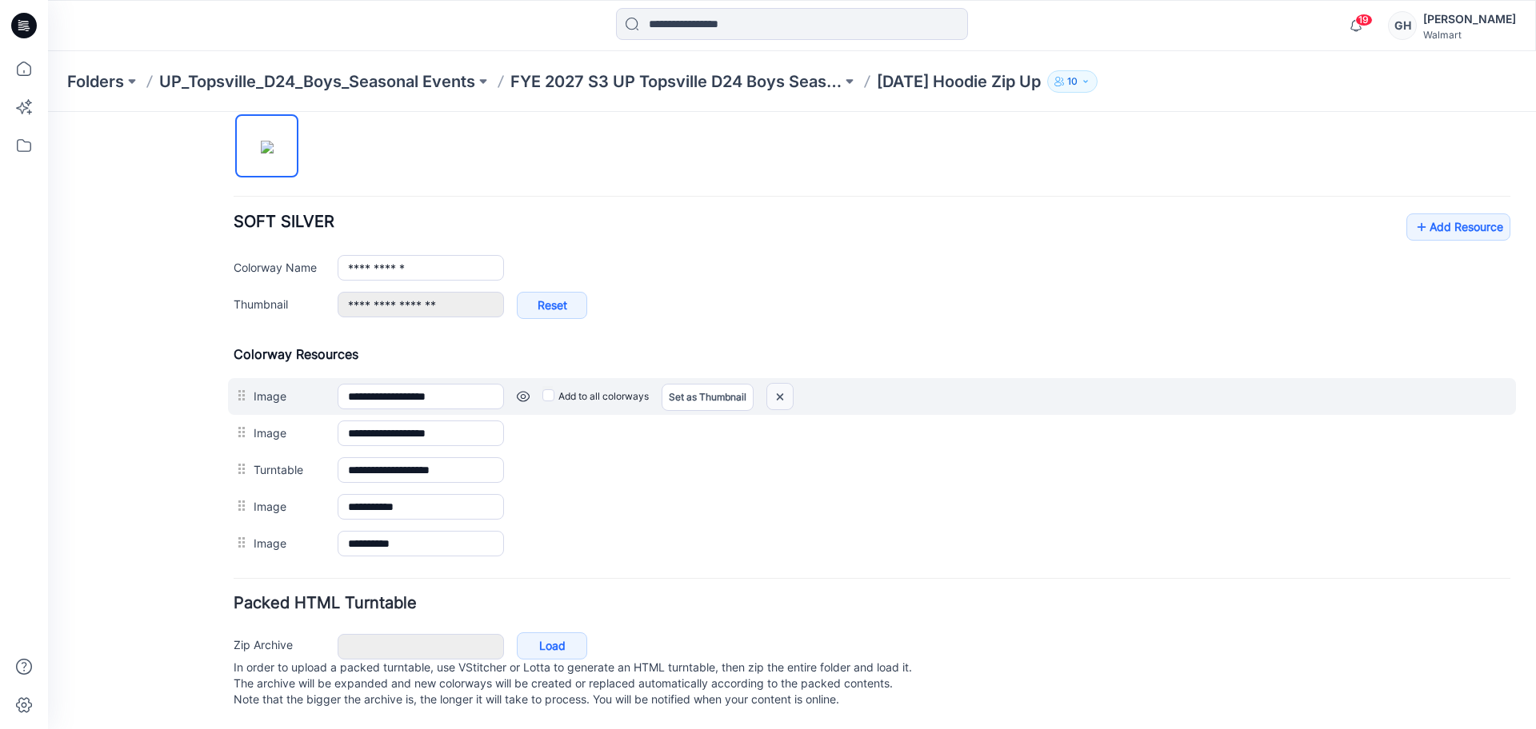
click at [786, 384] on img at bounding box center [780, 397] width 26 height 26
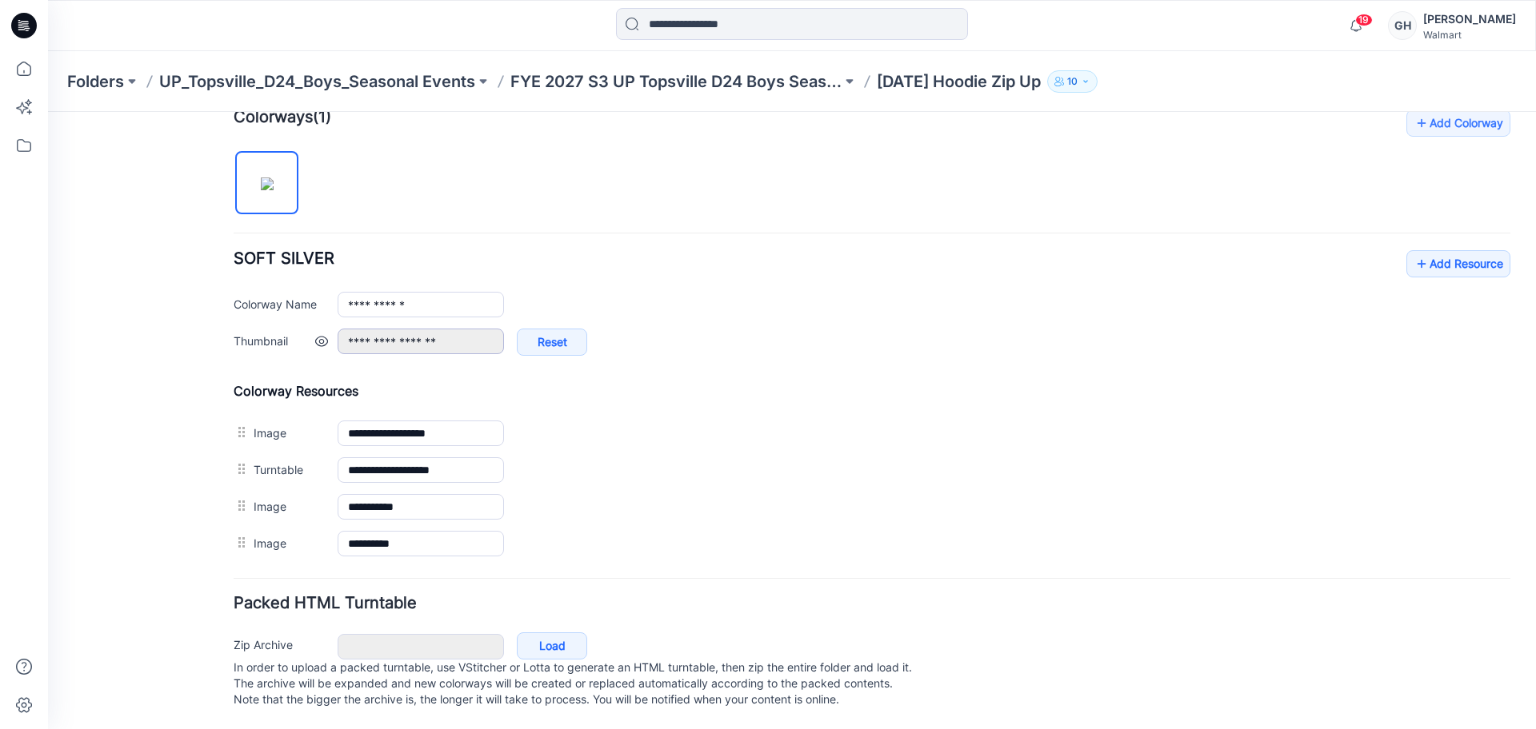
scroll to position [501, 0]
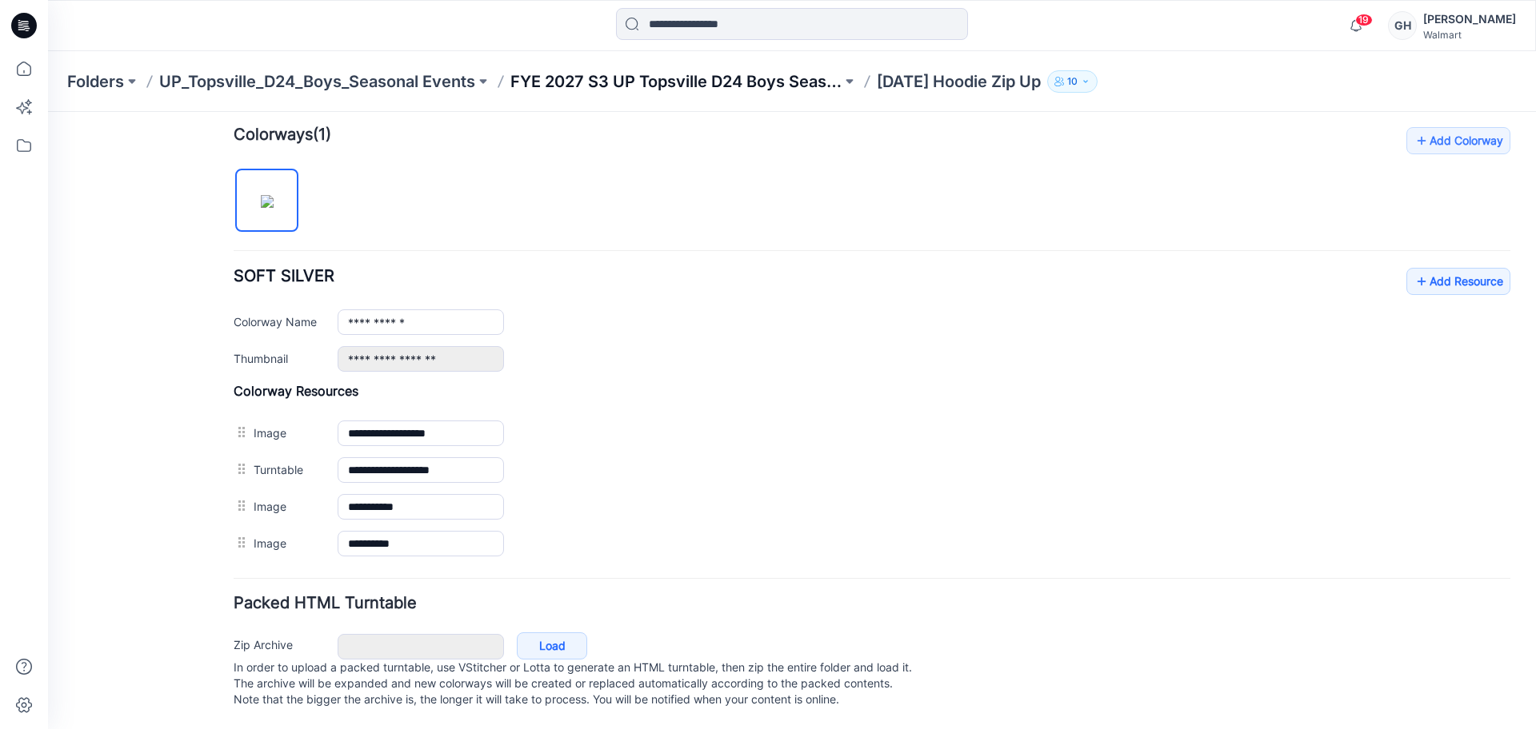
click at [766, 70] on p "FYE 2027 S3 UP Topsville D24 Boys Seasonal" at bounding box center [675, 81] width 331 height 22
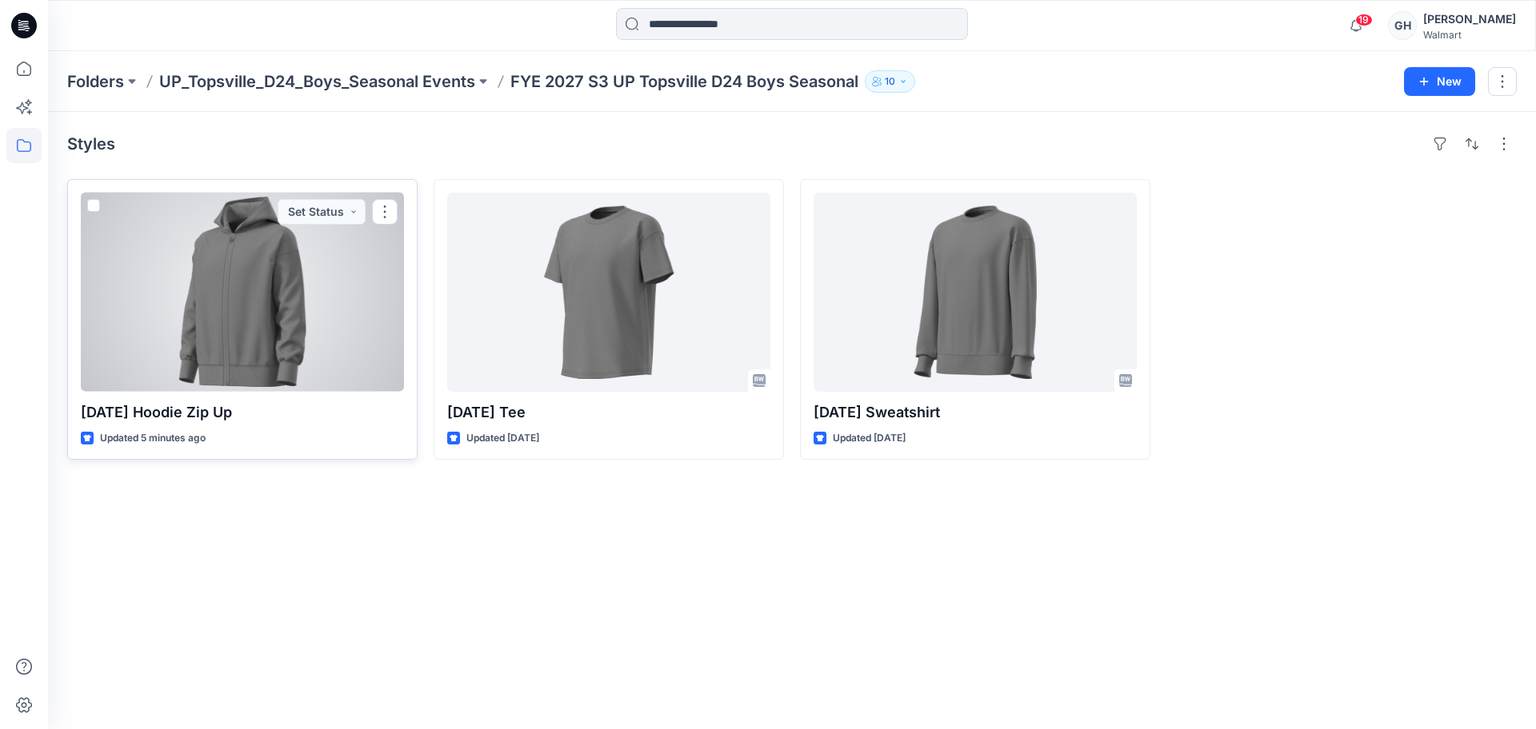
click at [191, 304] on div at bounding box center [242, 292] width 323 height 199
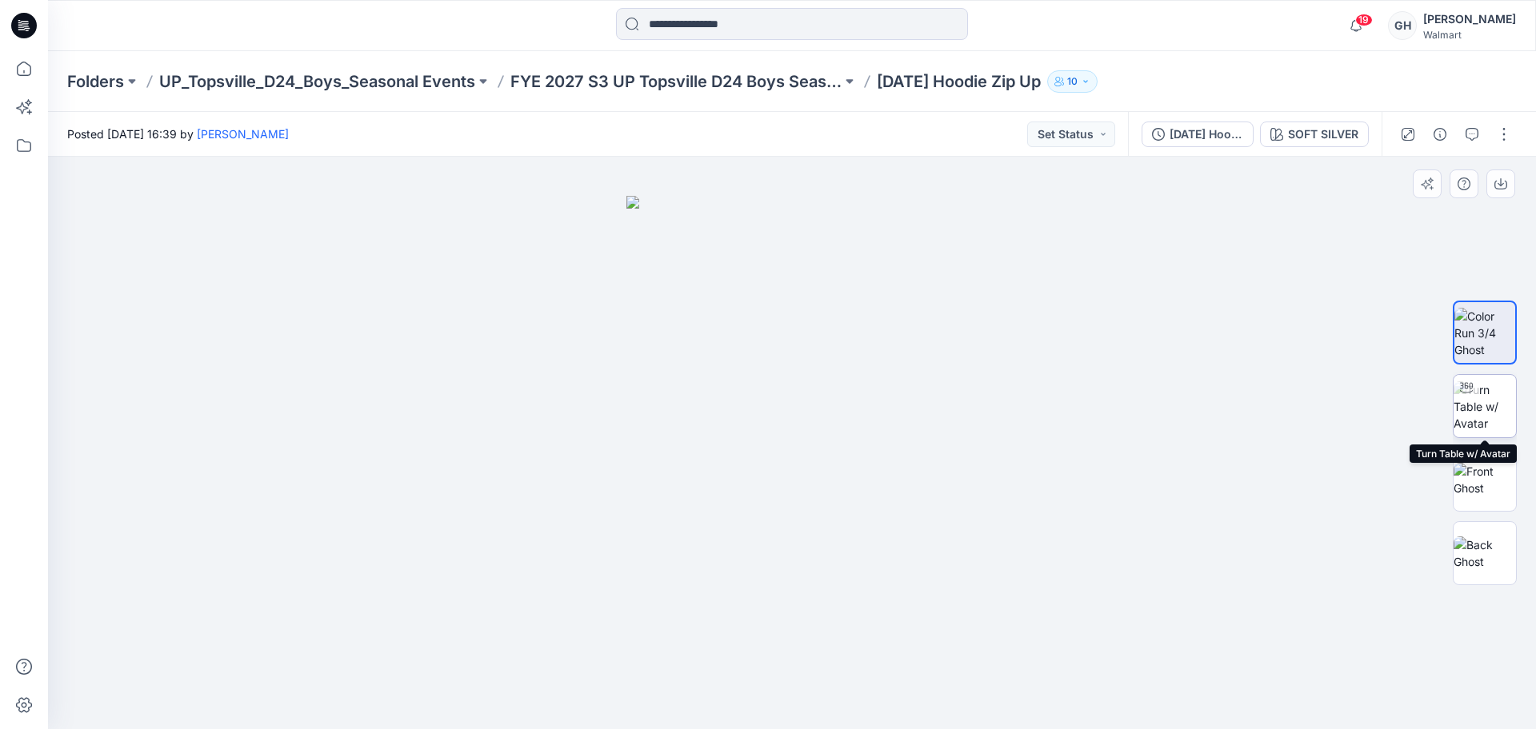
click at [1480, 393] on img at bounding box center [1484, 406] width 62 height 50
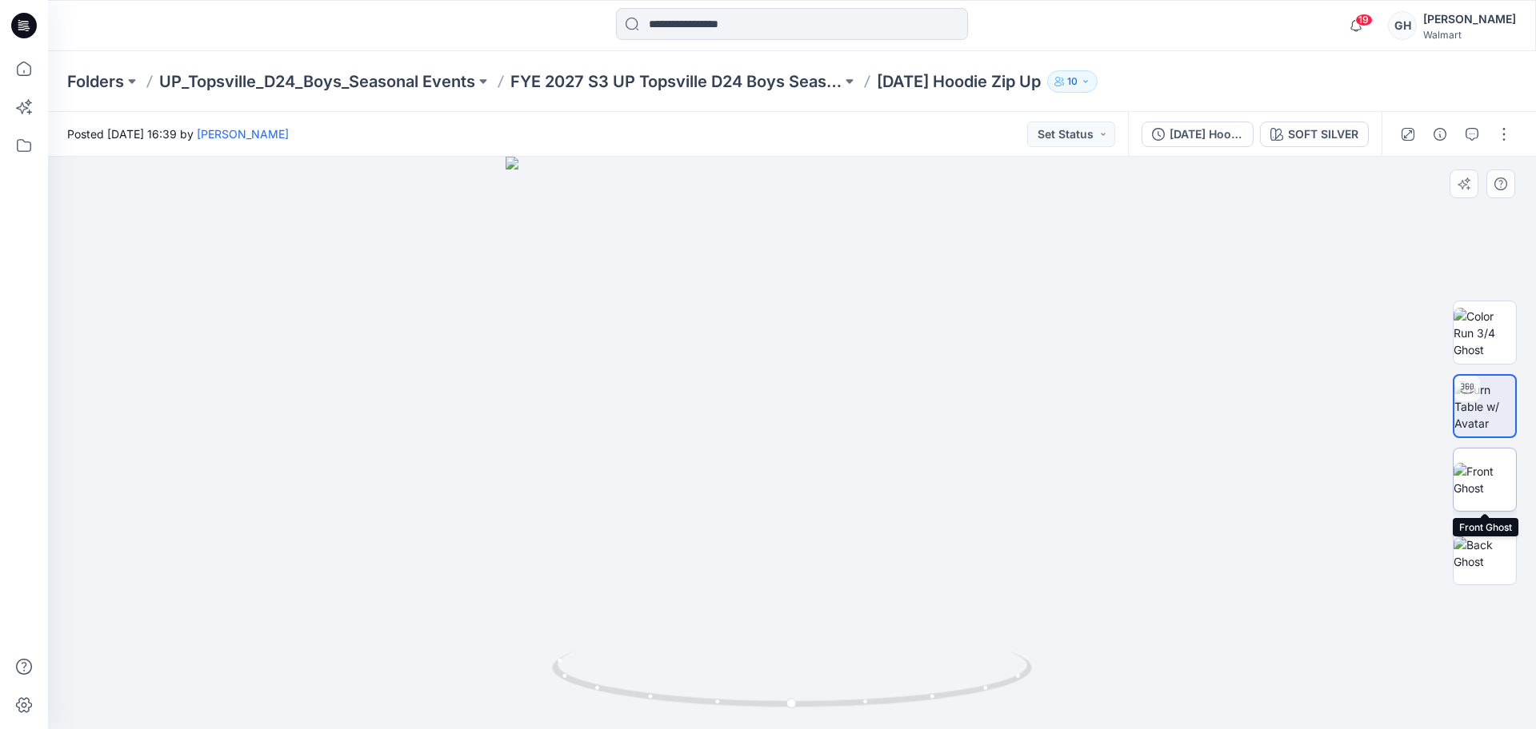
click at [1488, 493] on img at bounding box center [1484, 480] width 62 height 34
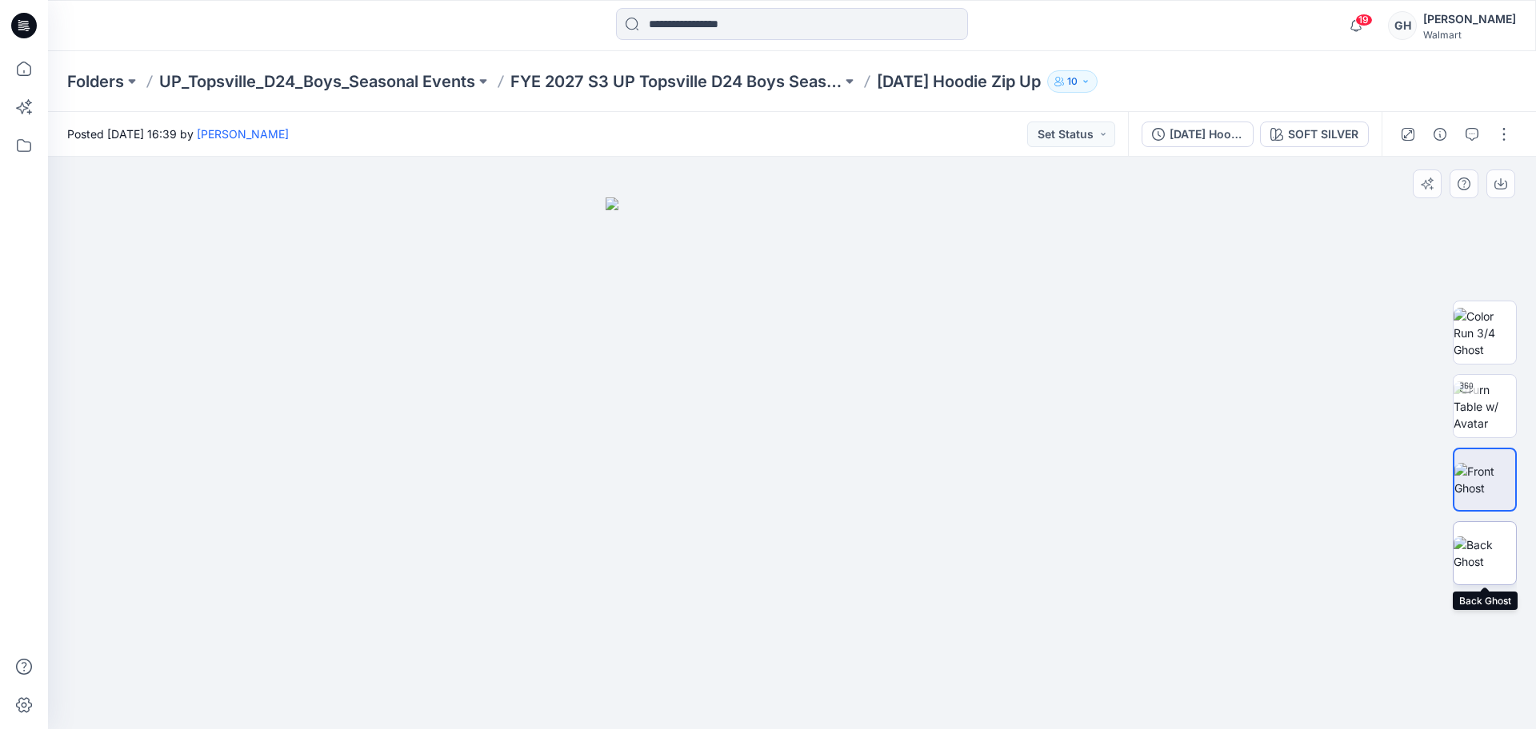
click at [1481, 556] on img at bounding box center [1484, 554] width 62 height 34
click at [1507, 130] on button "button" at bounding box center [1504, 135] width 26 height 26
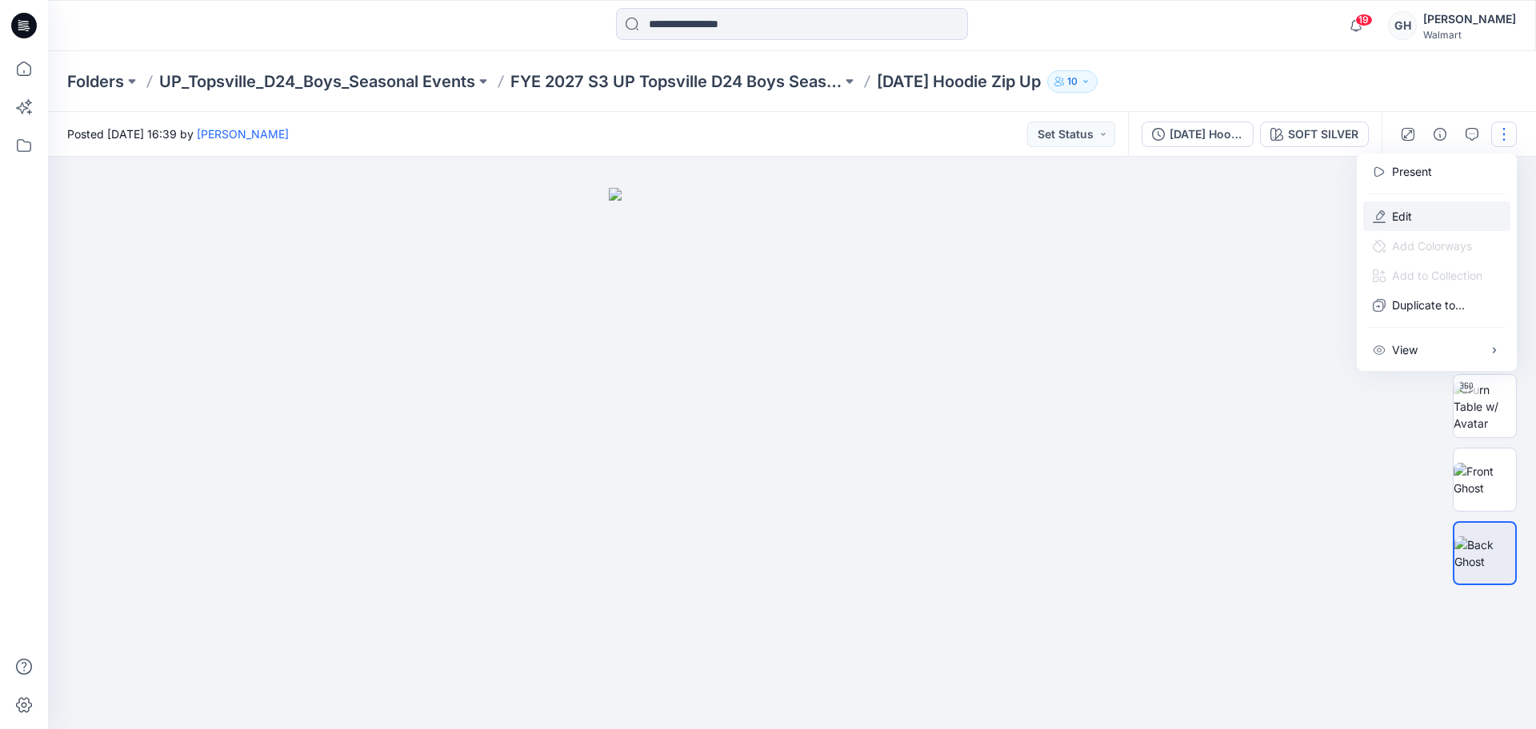
click at [1404, 217] on p "Edit" at bounding box center [1402, 216] width 20 height 17
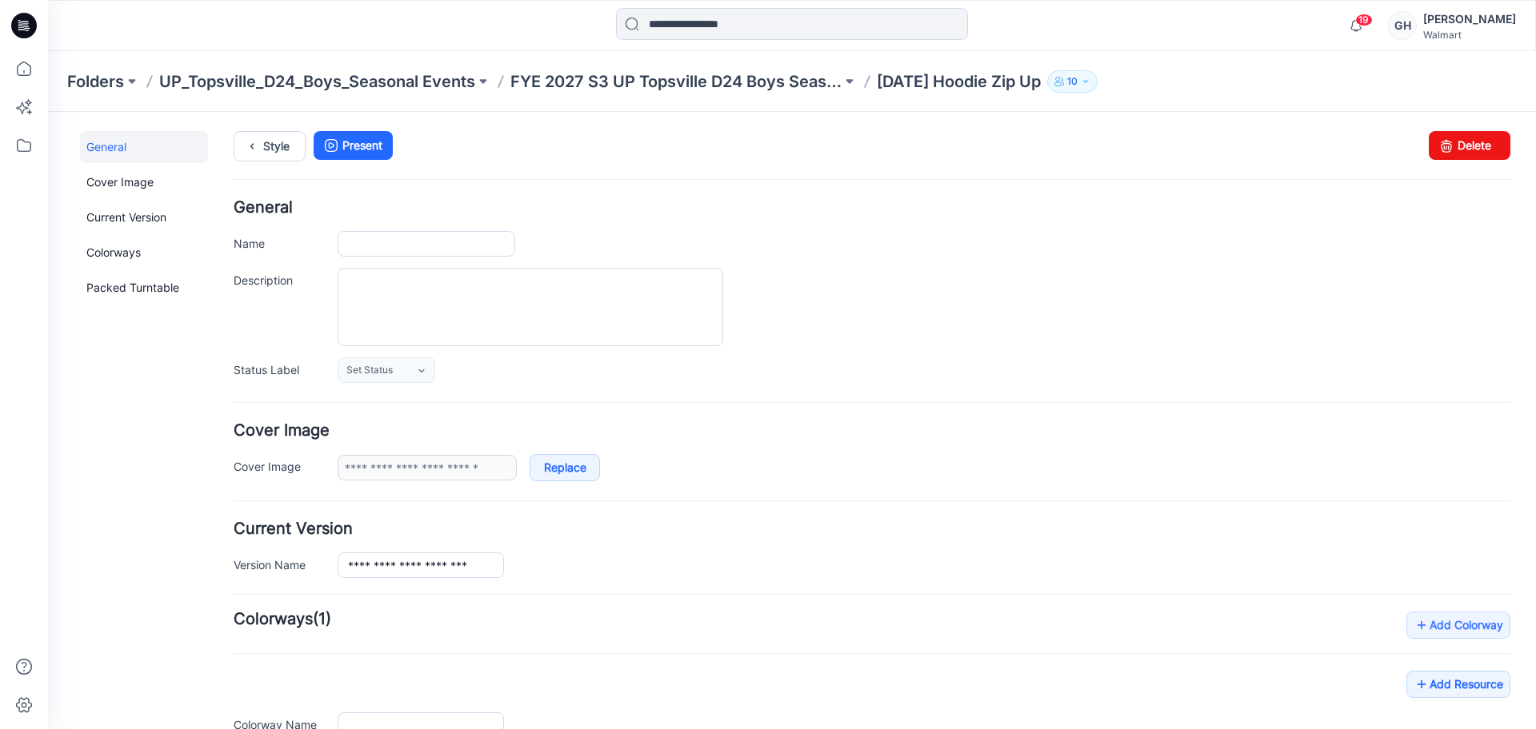
type input "**********"
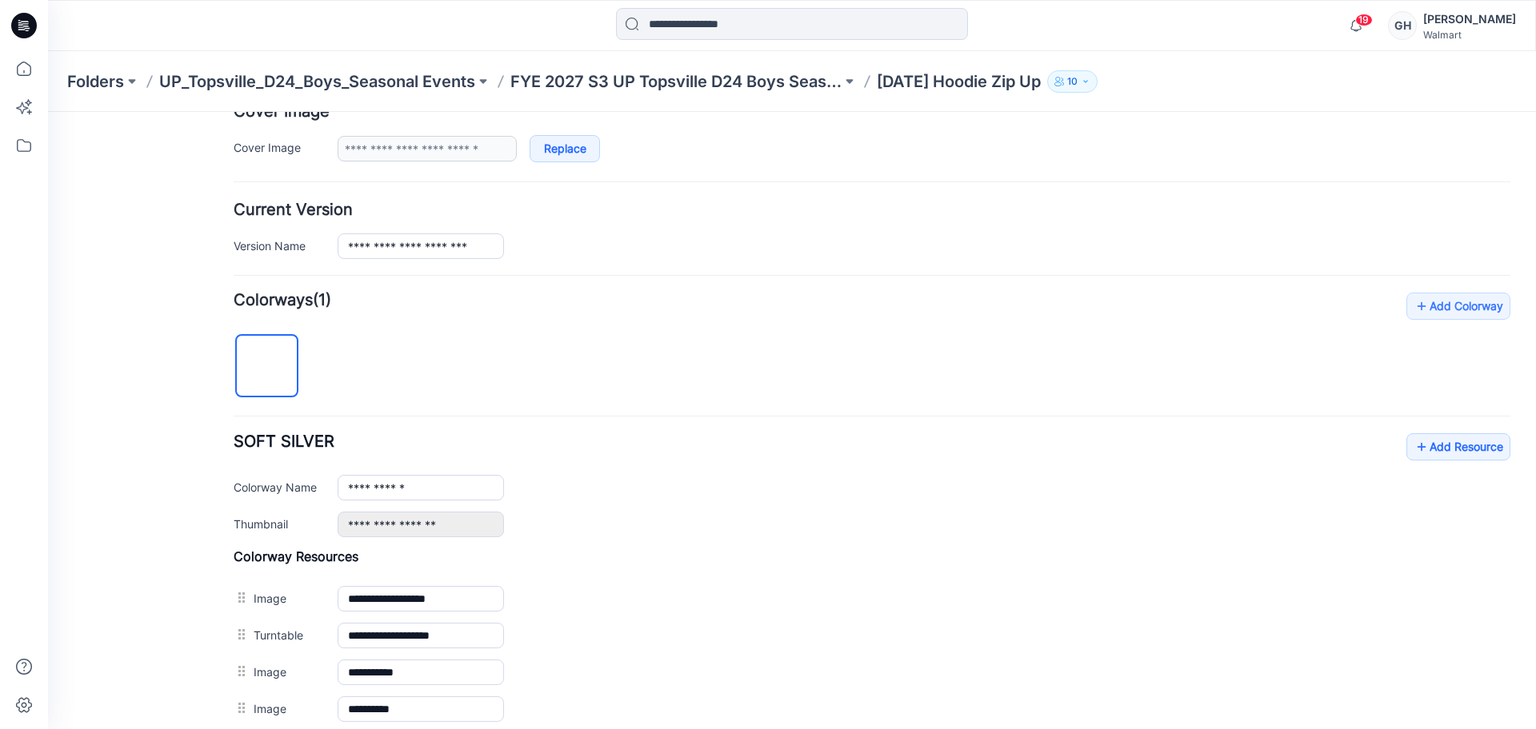
scroll to position [400, 0]
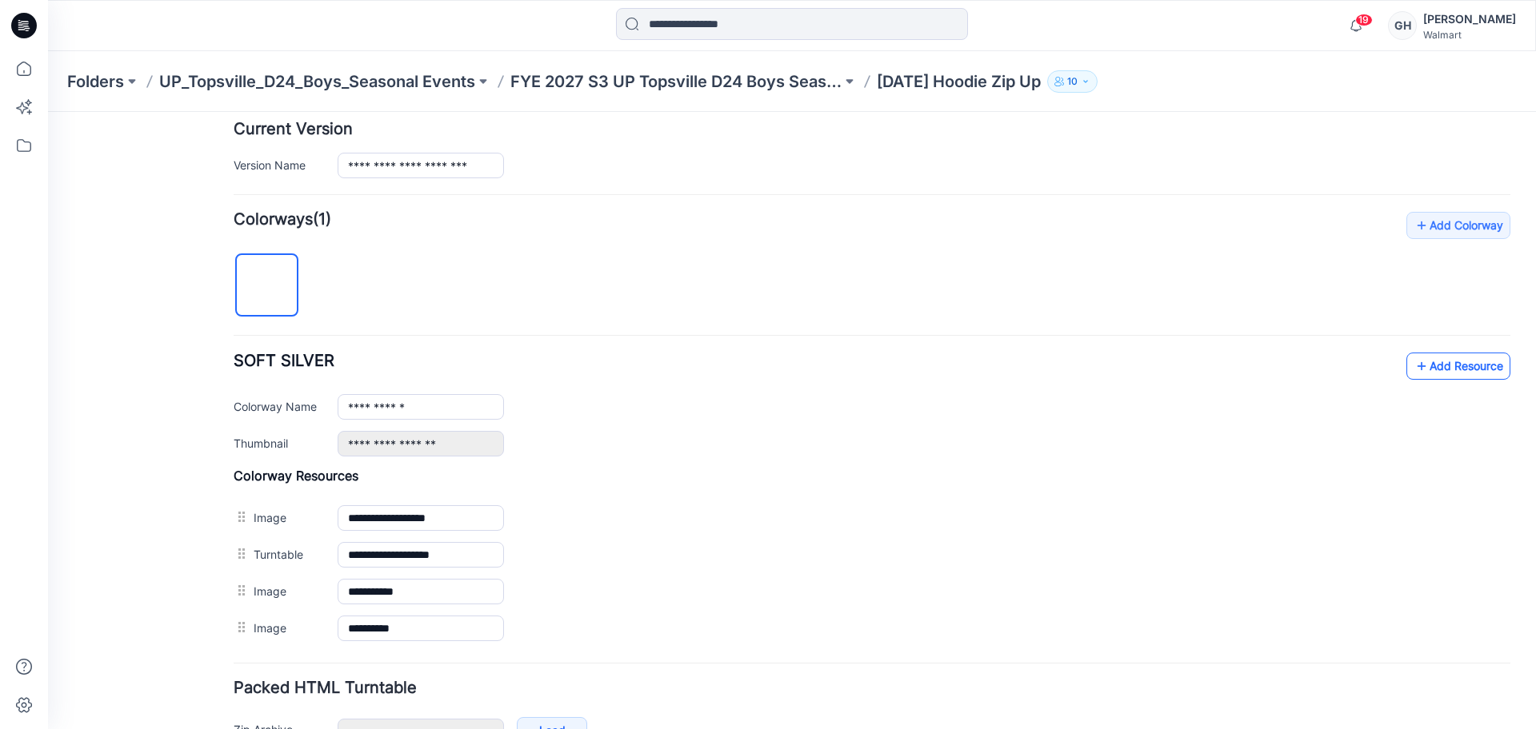
click at [1427, 357] on link "Add Resource" at bounding box center [1458, 366] width 104 height 27
click at [728, 68] on div "Folders UP_Topsville_D24_Boys_Seasonal Events FYE 2027 S3 UP Topsville D24 Boys…" at bounding box center [792, 81] width 1488 height 61
click at [726, 74] on p "FYE 2027 S3 UP Topsville D24 Boys Seasonal" at bounding box center [675, 81] width 331 height 22
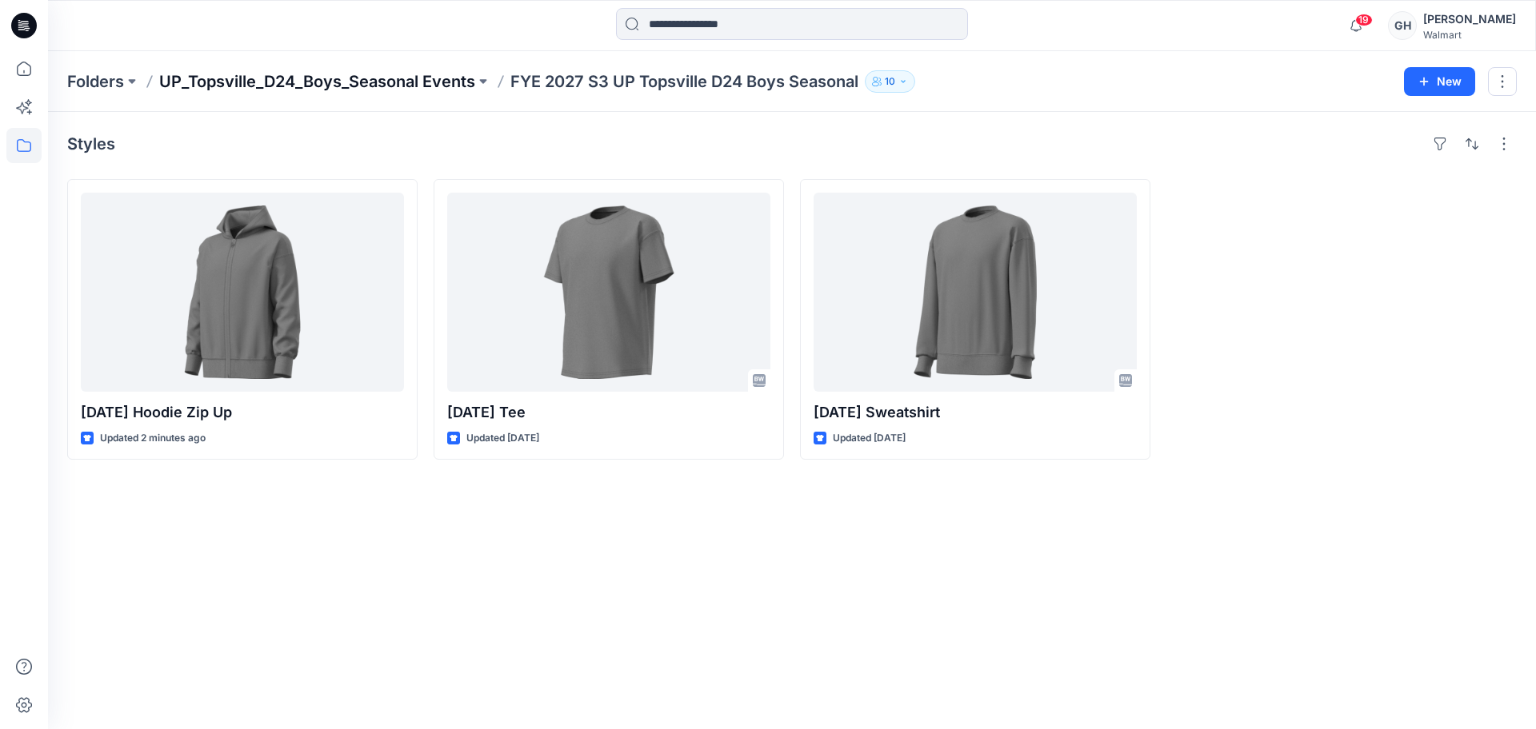
click at [456, 78] on p "UP_Topsville_D24_Boys_Seasonal Events" at bounding box center [317, 81] width 316 height 22
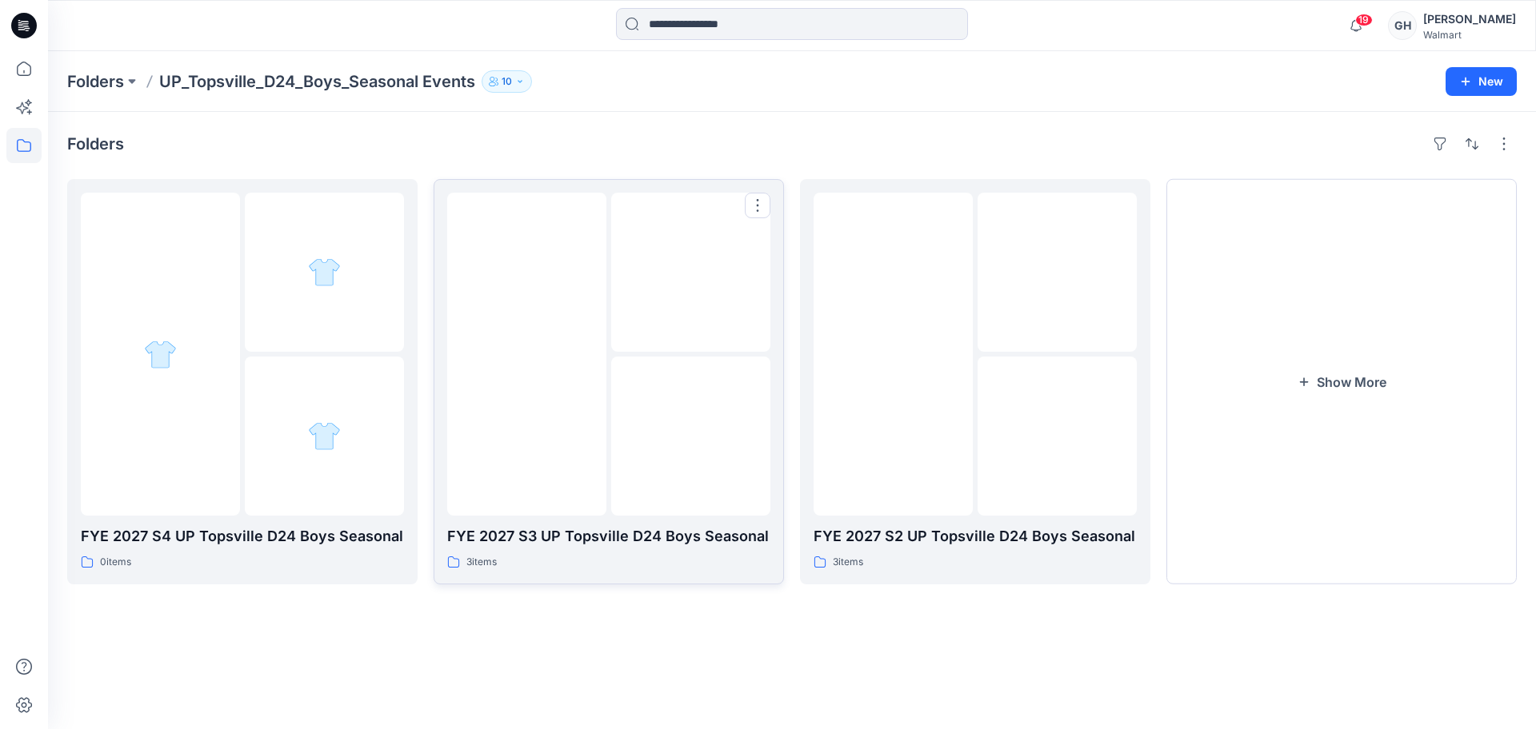
click at [691, 437] on img at bounding box center [691, 437] width 0 height 0
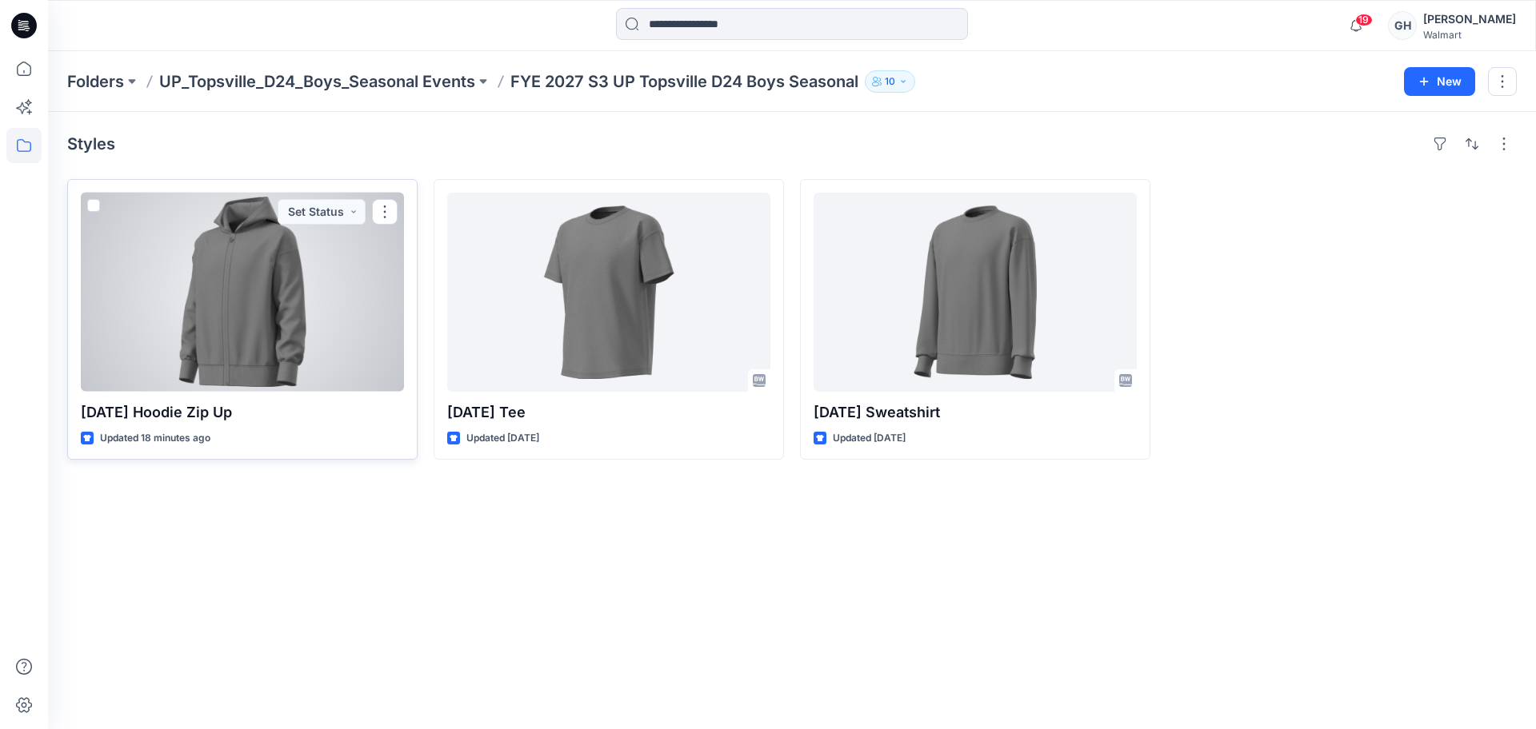
click at [258, 317] on div at bounding box center [242, 292] width 323 height 199
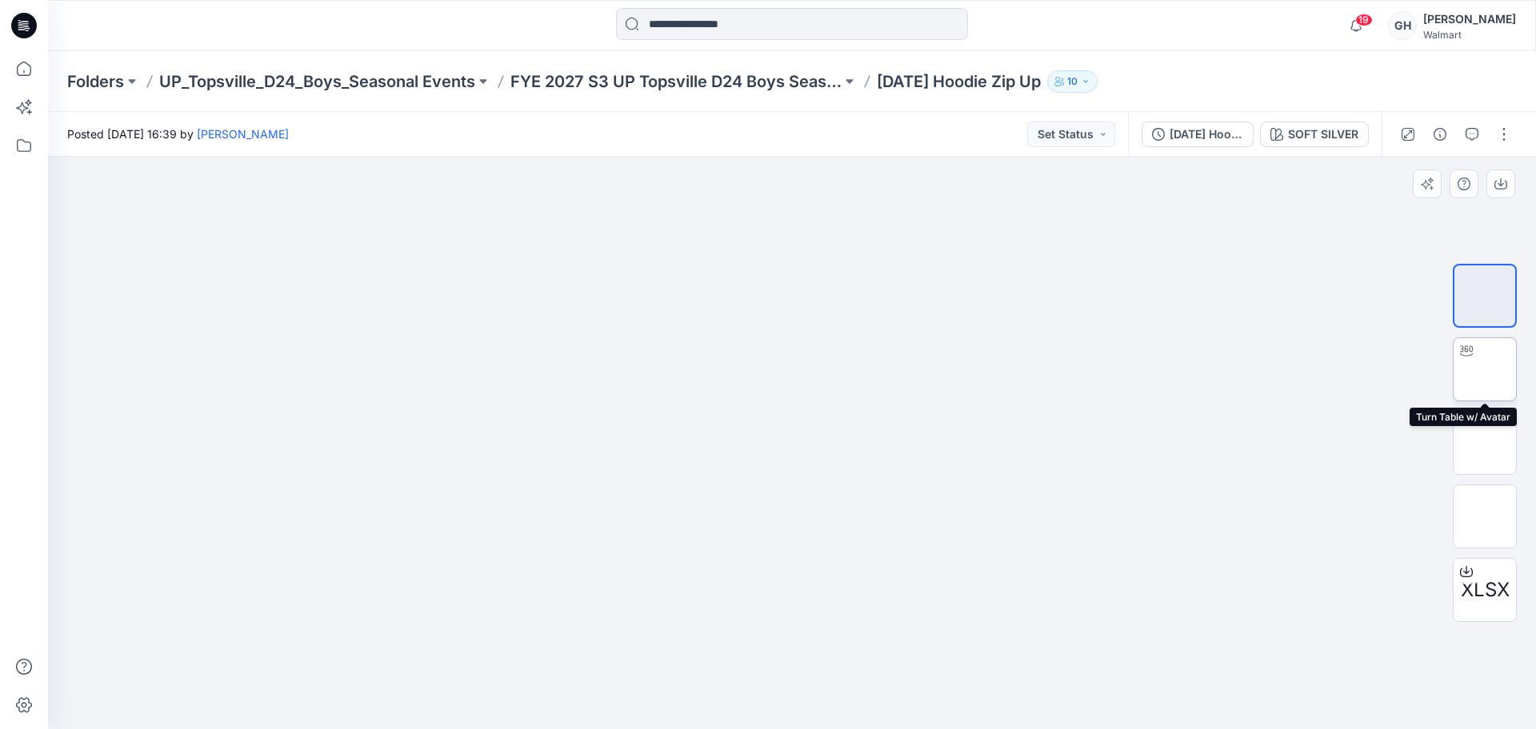
click at [1476, 358] on div at bounding box center [1466, 351] width 26 height 26
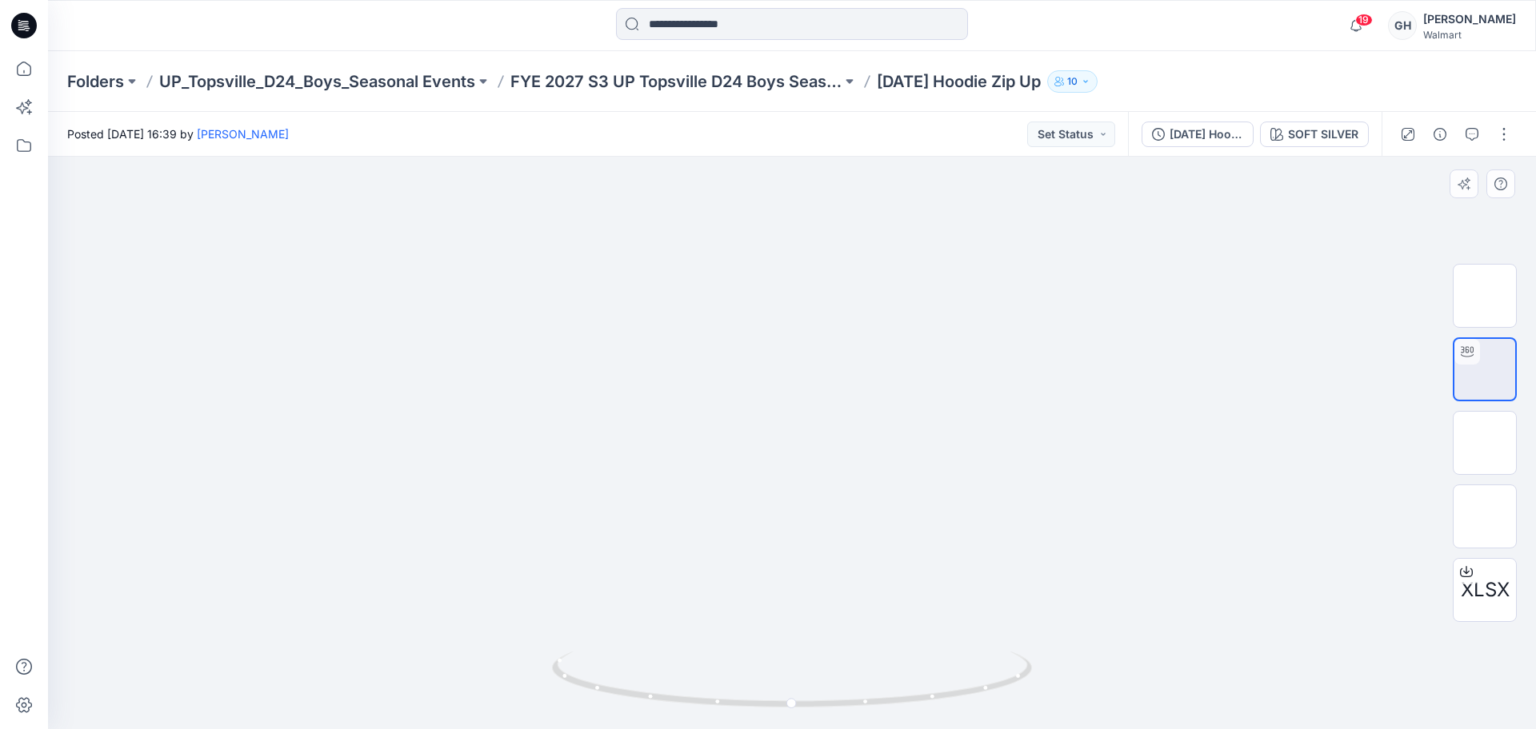
drag, startPoint x: 843, startPoint y: 259, endPoint x: 884, endPoint y: 623, distance: 366.2
click at [1484, 443] on img at bounding box center [1484, 443] width 0 height 0
click at [1484, 517] on img at bounding box center [1484, 517] width 0 height 0
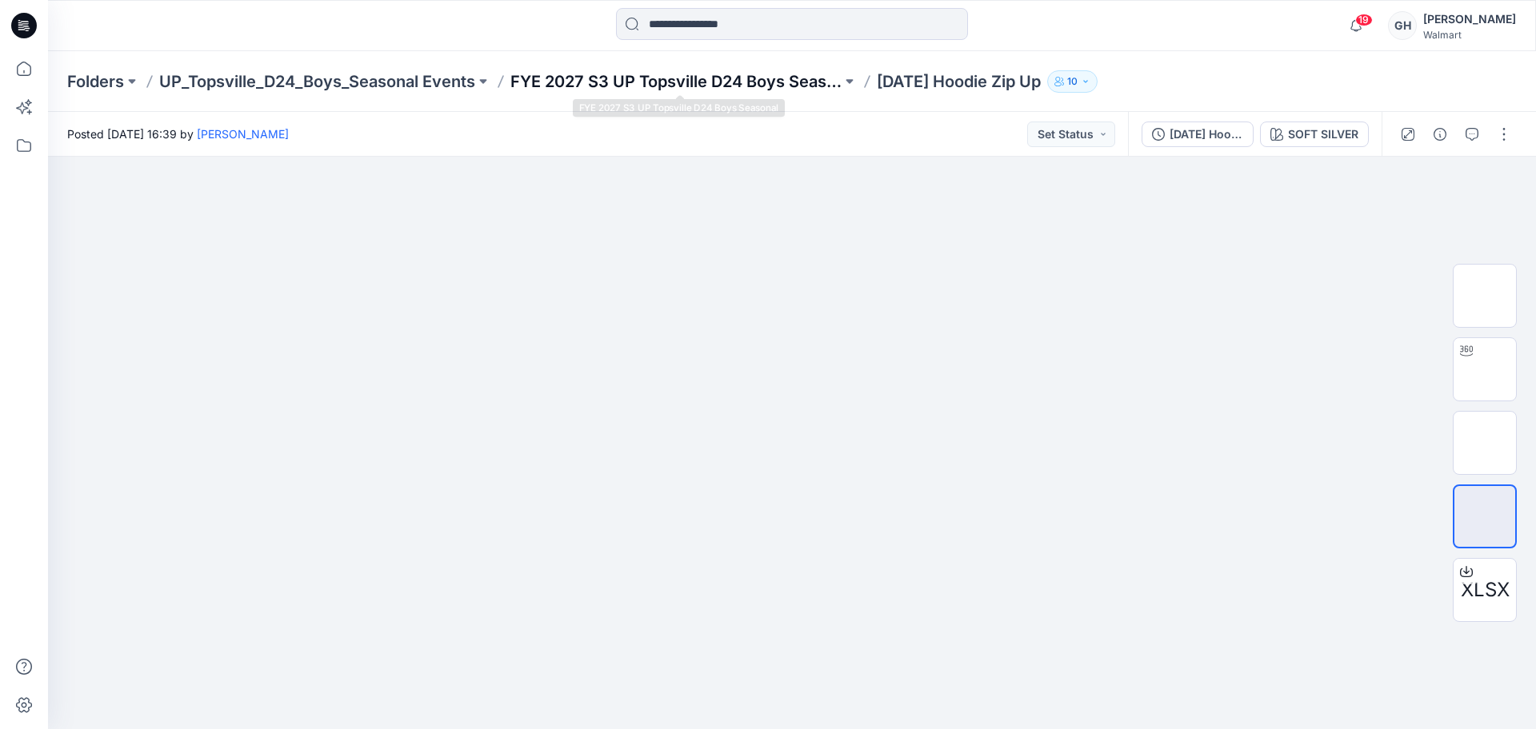
click at [641, 76] on p "FYE 2027 S3 UP Topsville D24 Boys Seasonal" at bounding box center [675, 81] width 331 height 22
